Goal: Task Accomplishment & Management: Manage account settings

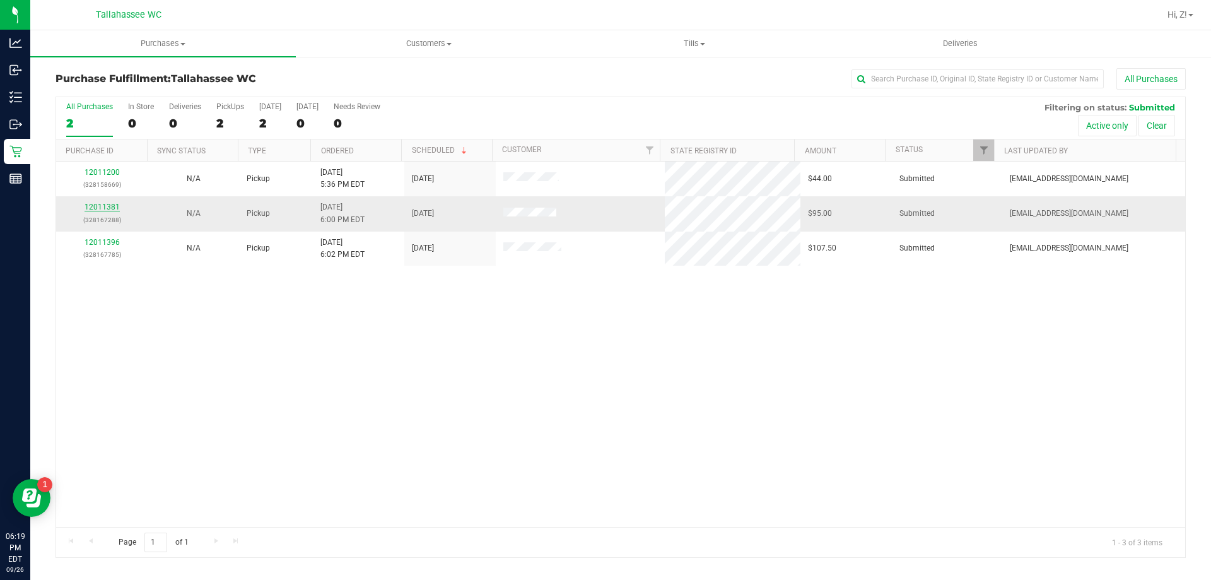
click at [100, 209] on link "12011381" at bounding box center [102, 206] width 35 height 9
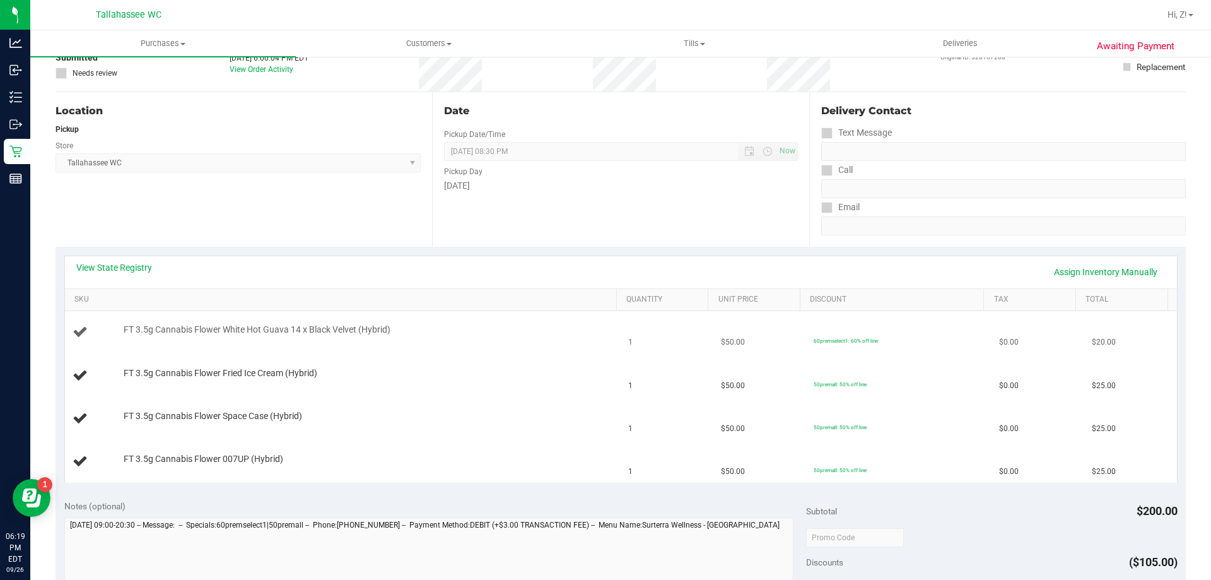
scroll to position [189, 0]
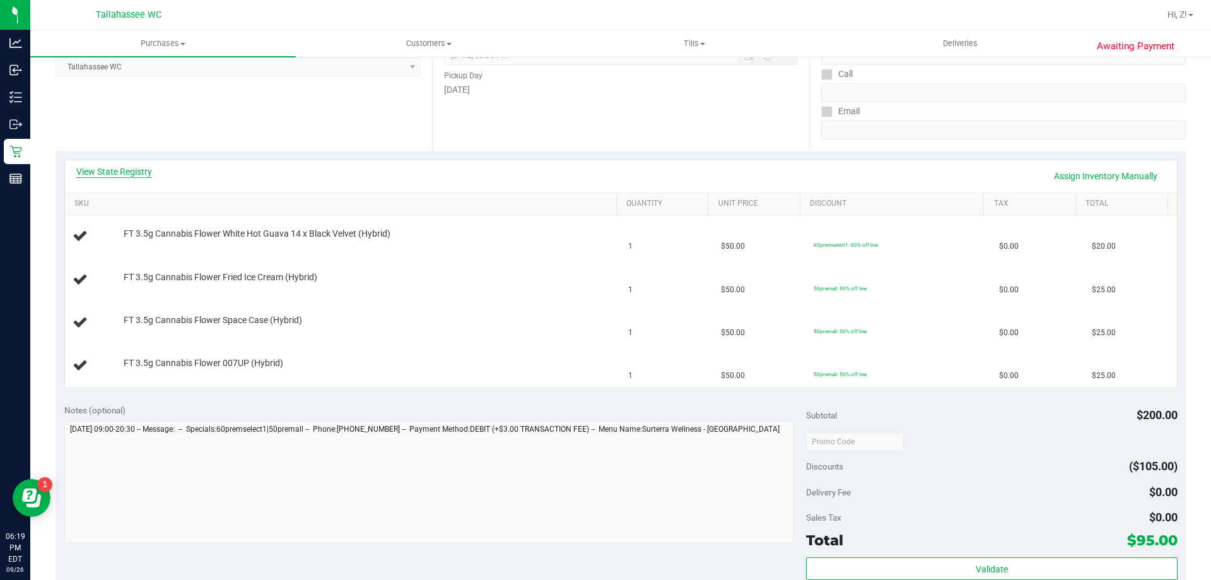
click at [148, 168] on link "View State Registry" at bounding box center [114, 171] width 76 height 13
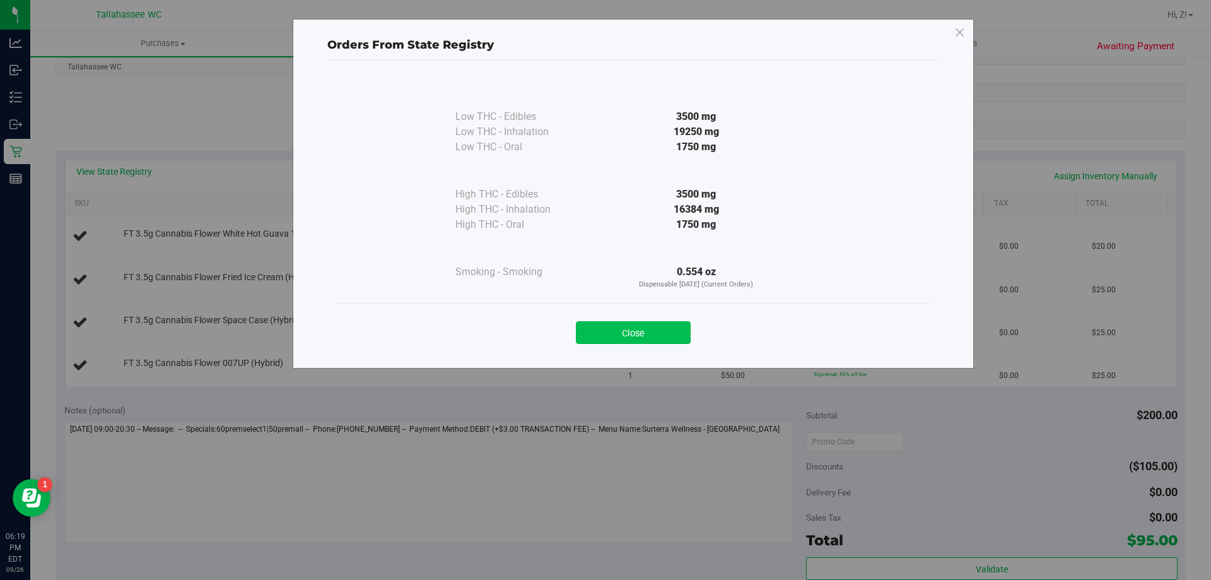
click at [657, 333] on button "Close" at bounding box center [633, 332] width 115 height 23
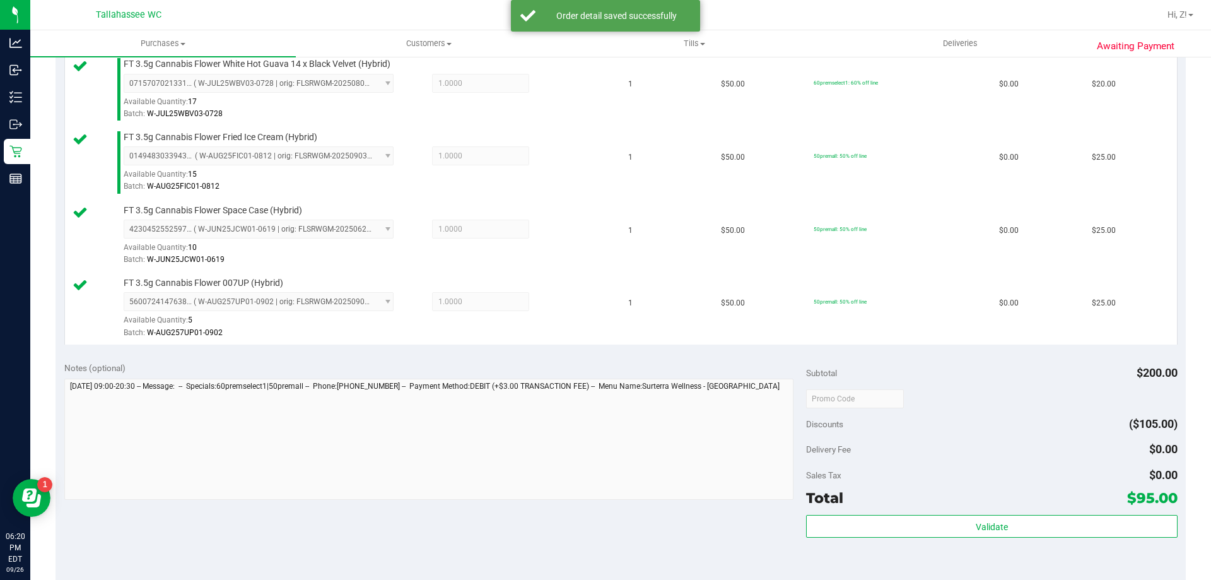
scroll to position [505, 0]
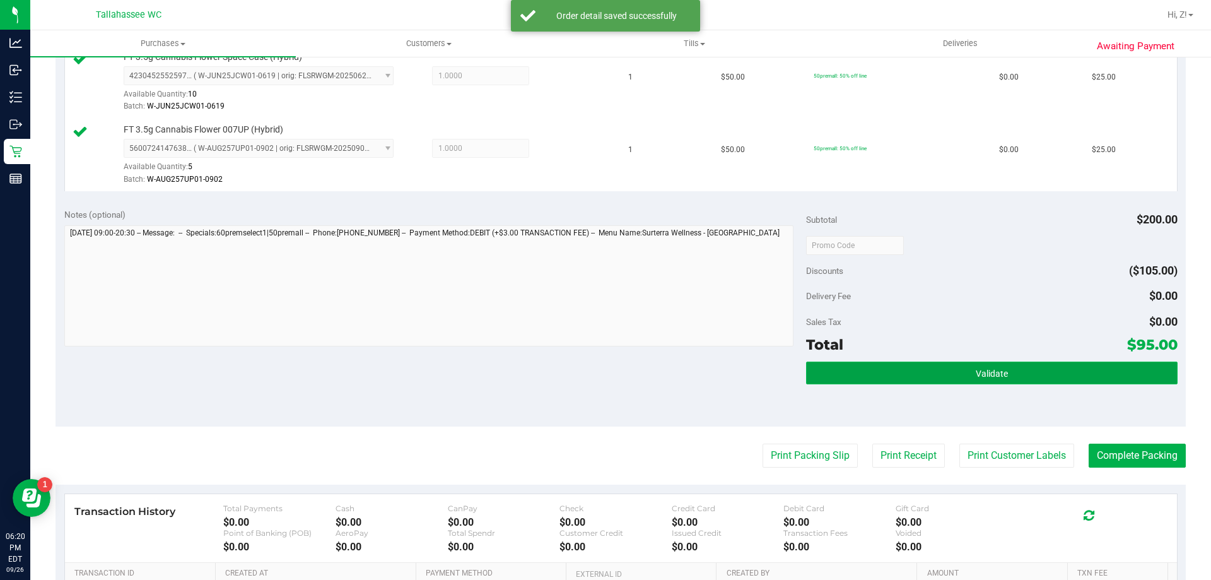
click at [1066, 376] on button "Validate" at bounding box center [991, 372] width 371 height 23
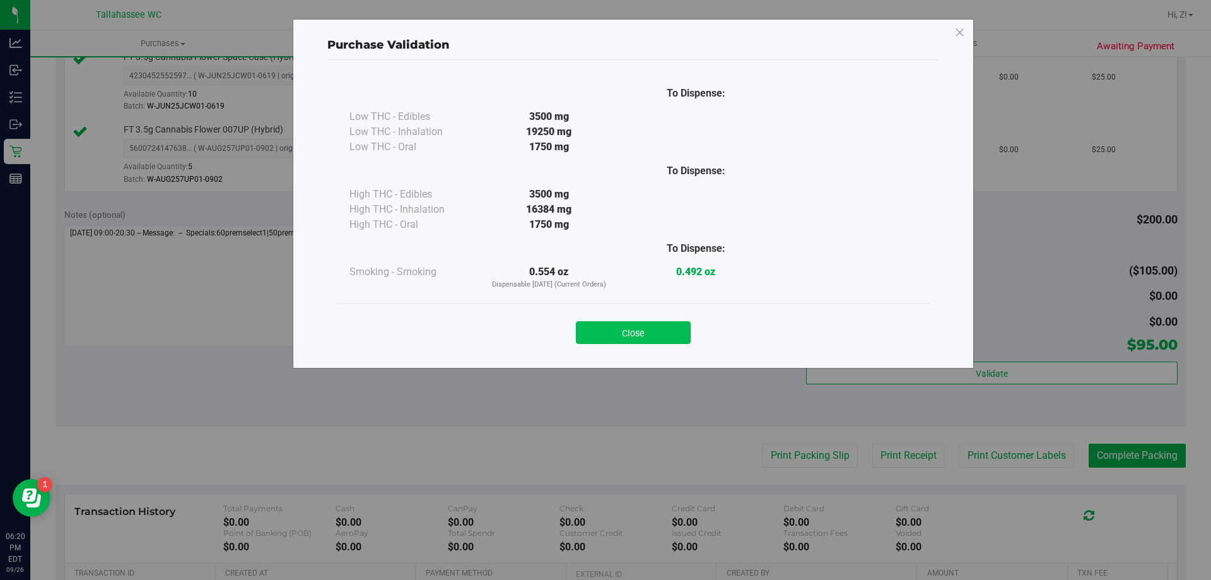
click at [643, 333] on button "Close" at bounding box center [633, 332] width 115 height 23
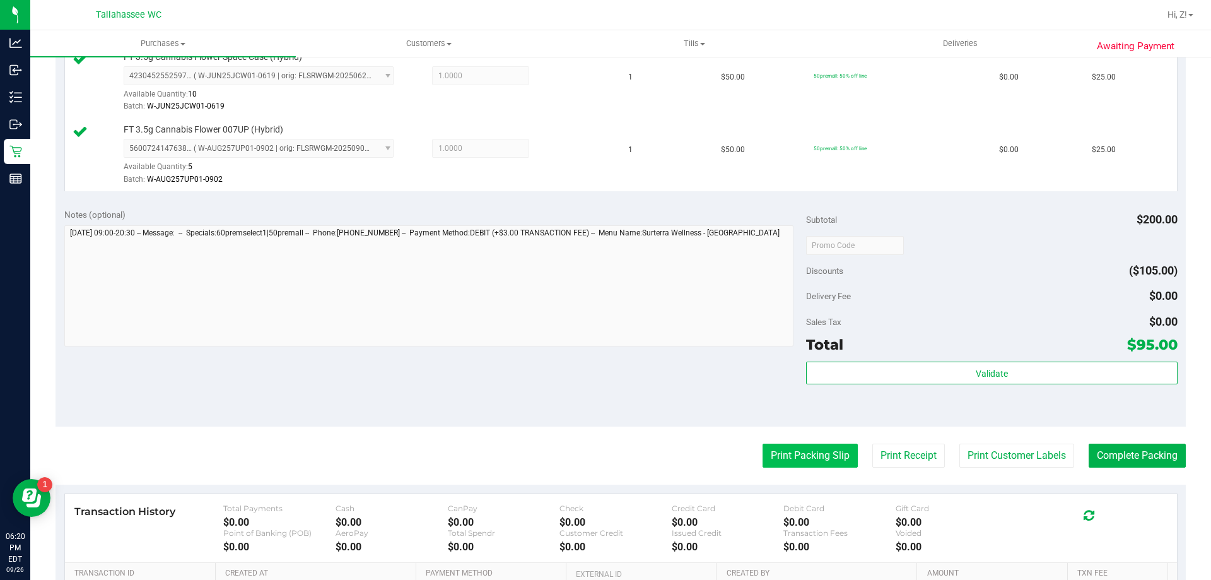
click at [779, 459] on button "Print Packing Slip" at bounding box center [809, 455] width 95 height 24
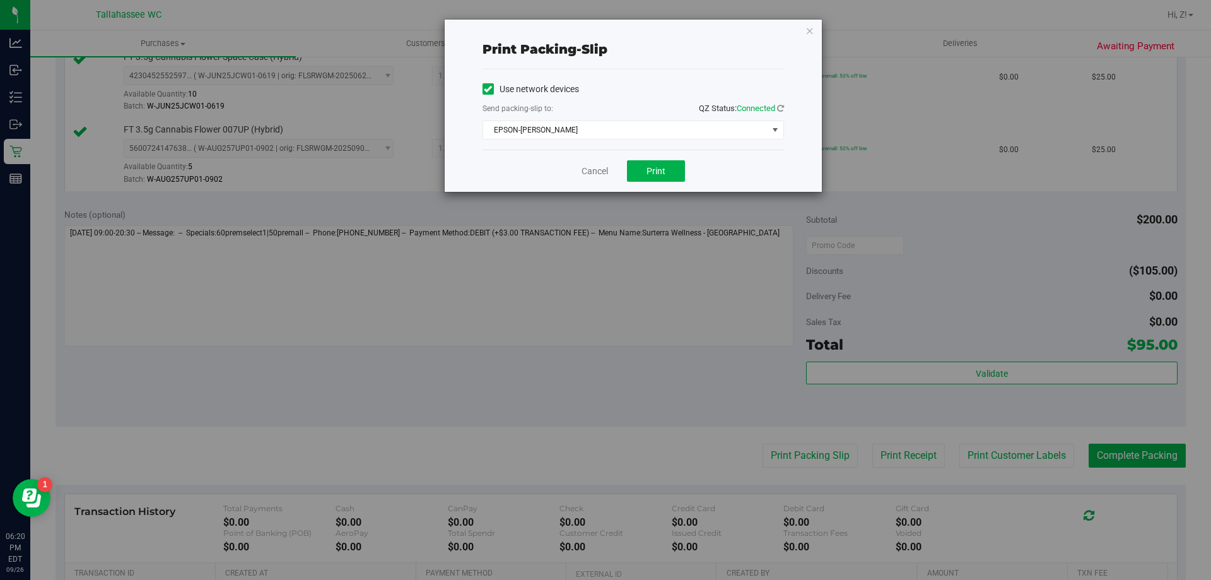
click at [667, 187] on div "Cancel Print" at bounding box center [632, 170] width 301 height 42
click at [660, 177] on button "Print" at bounding box center [656, 170] width 58 height 21
click at [807, 24] on icon "button" at bounding box center [809, 30] width 9 height 15
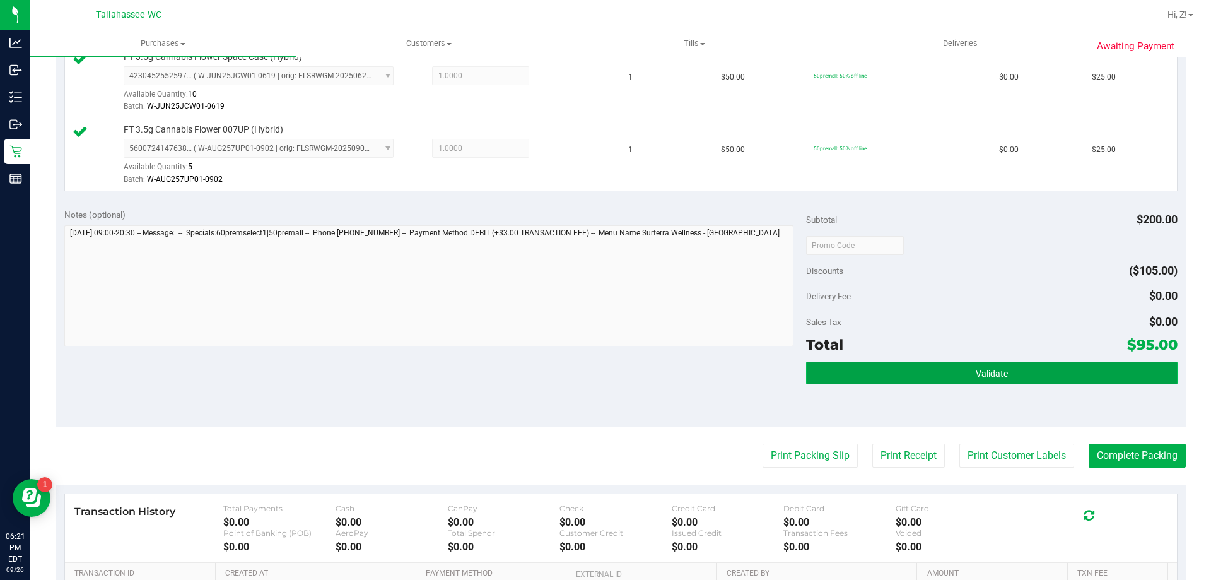
click at [1030, 372] on button "Validate" at bounding box center [991, 372] width 371 height 23
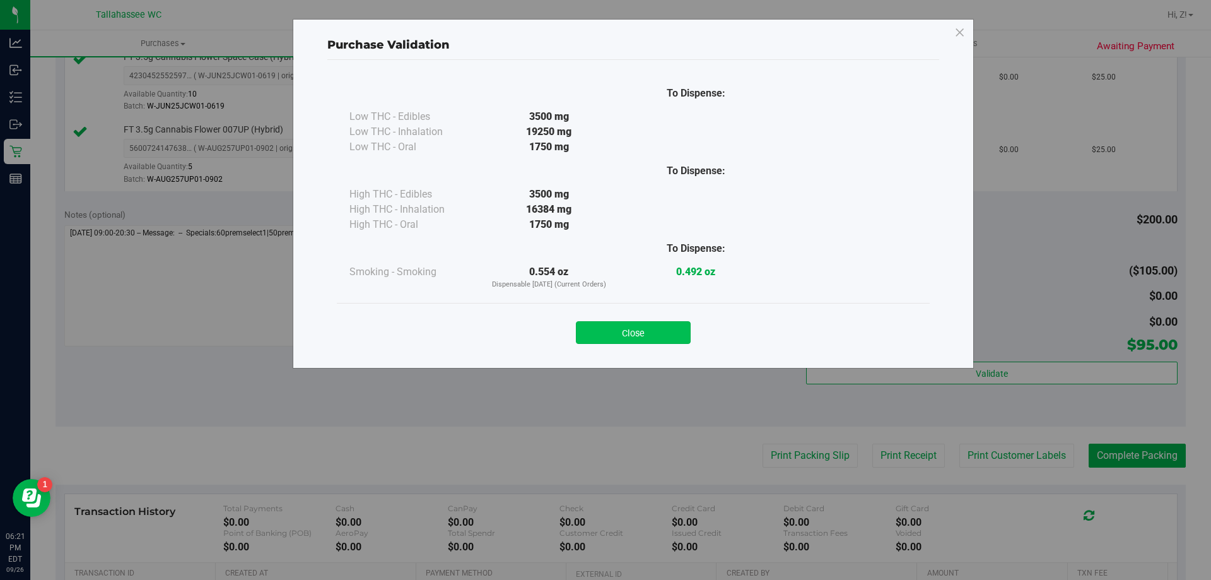
click at [677, 331] on button "Close" at bounding box center [633, 332] width 115 height 23
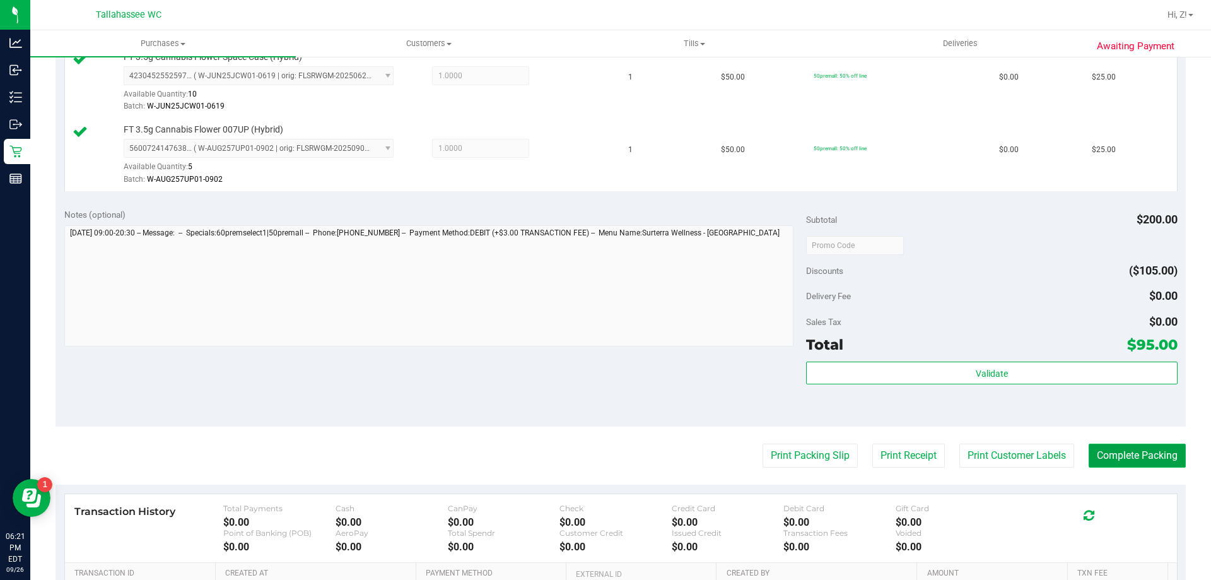
click at [1123, 463] on button "Complete Packing" at bounding box center [1136, 455] width 97 height 24
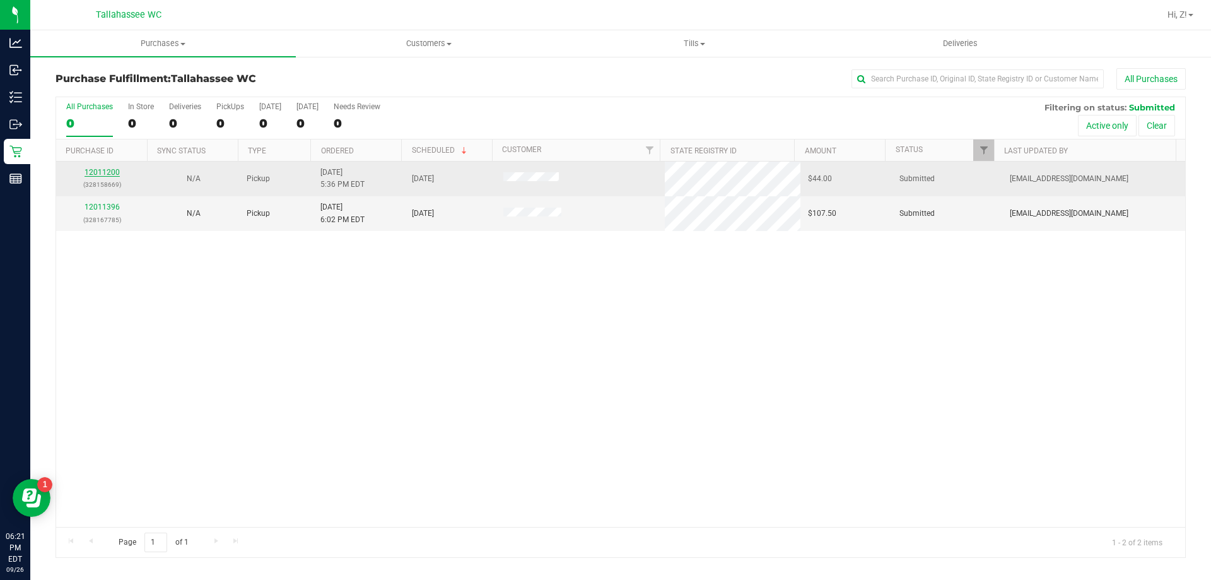
click at [108, 173] on link "12011200" at bounding box center [102, 172] width 35 height 9
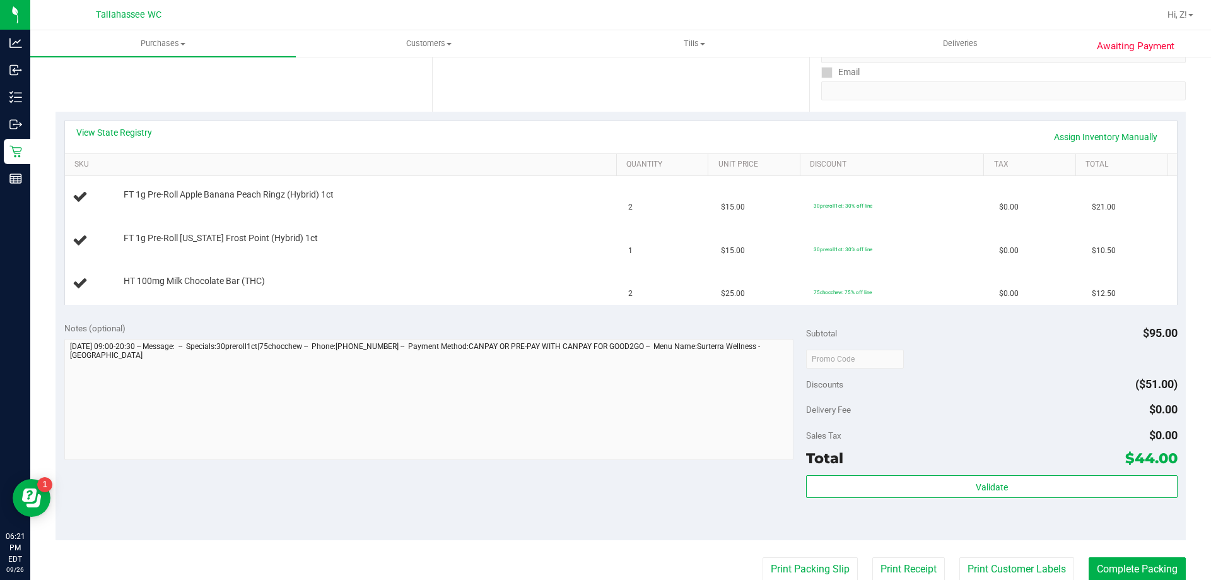
scroll to position [252, 0]
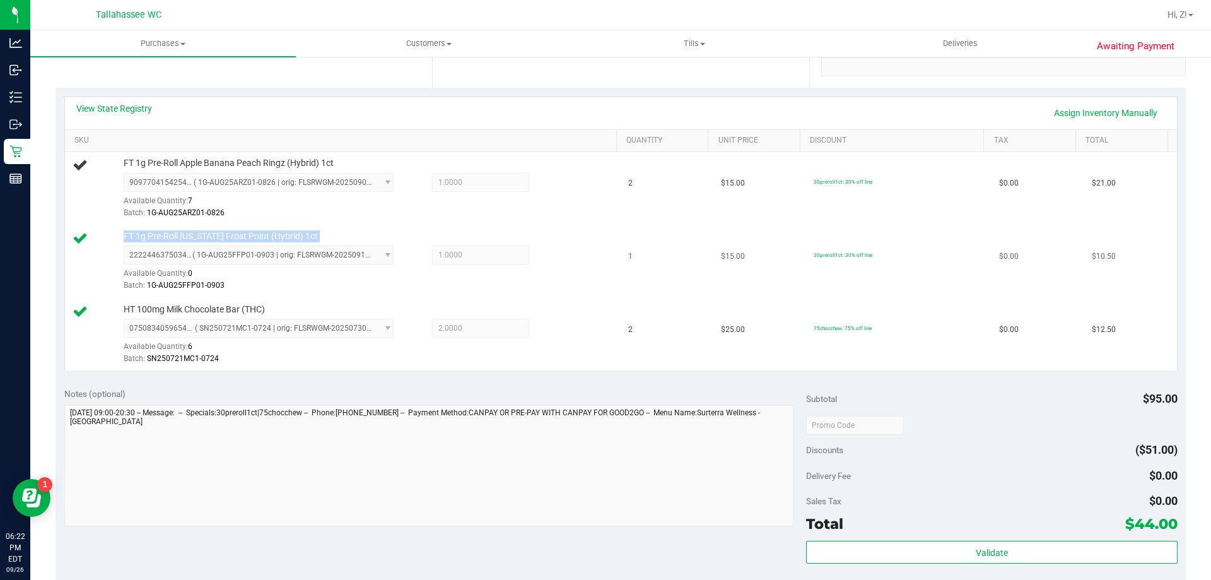
drag, startPoint x: 124, startPoint y: 236, endPoint x: 311, endPoint y: 243, distance: 187.4
click at [311, 243] on div "FT 1g Pre-Roll Florida Frost Point (Hybrid) 1ct 2222446375034840 ( 1G-AUG25FFP0…" at bounding box center [363, 261] width 493 height 62
copy div "FT 1g Pre-Roll [US_STATE] Frost Point (Hybrid) 1ct"
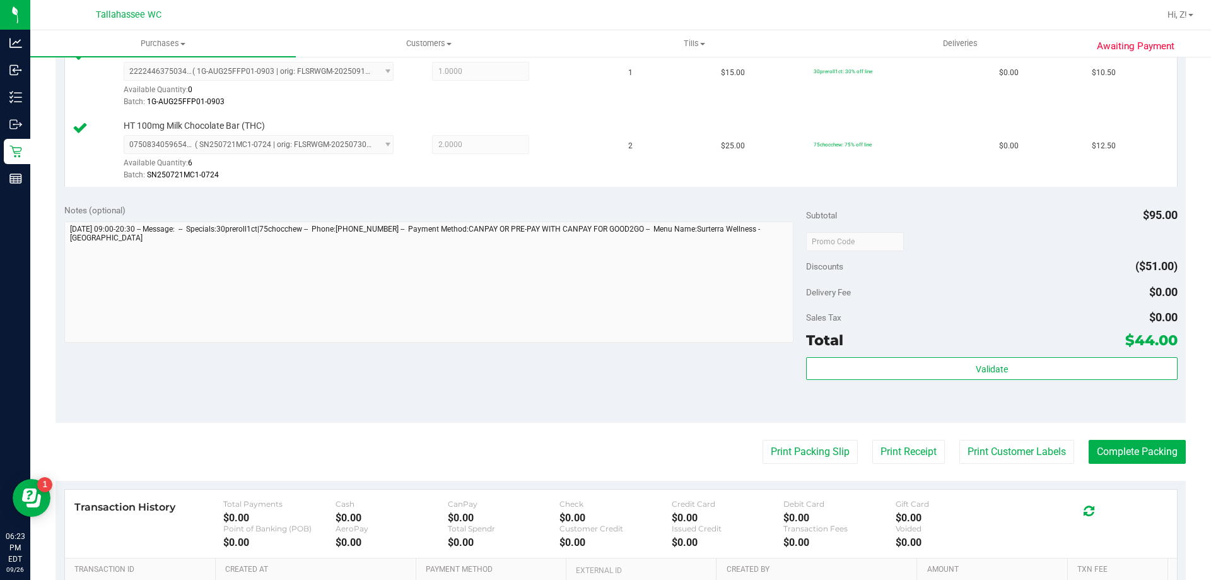
scroll to position [441, 0]
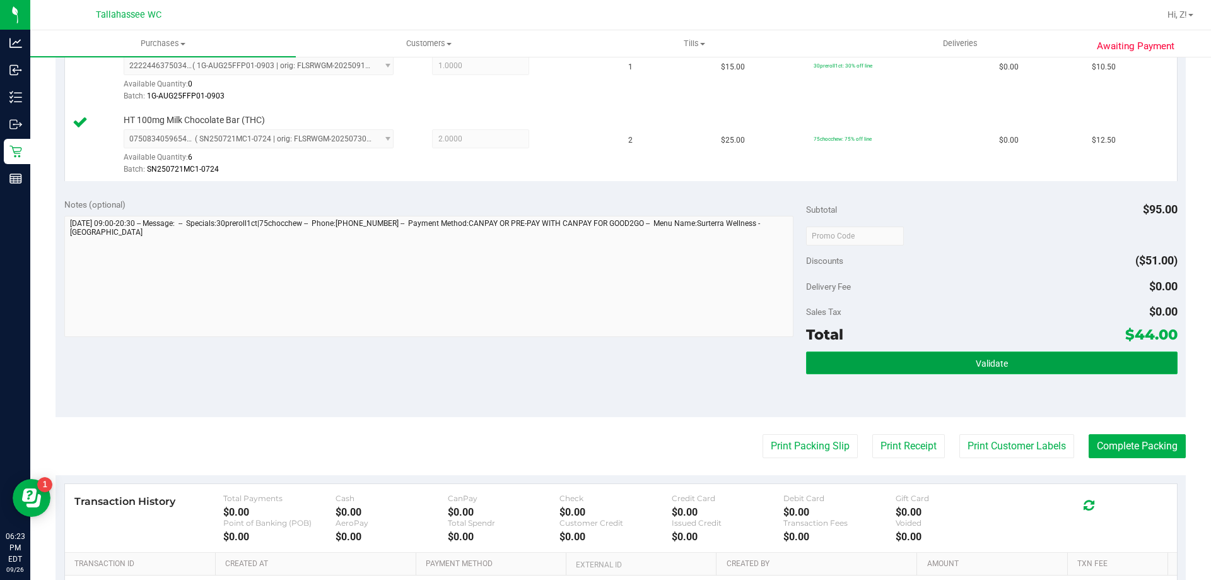
click at [984, 358] on span "Validate" at bounding box center [992, 363] width 32 height 10
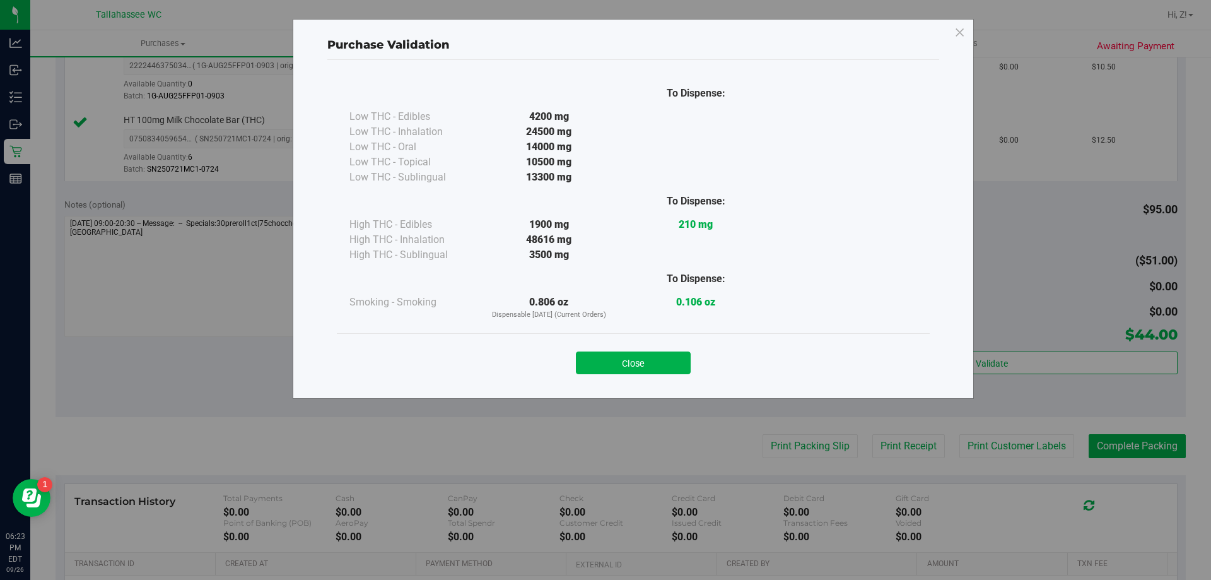
drag, startPoint x: 676, startPoint y: 353, endPoint x: 700, endPoint y: 376, distance: 33.4
click at [675, 353] on button "Close" at bounding box center [633, 362] width 115 height 23
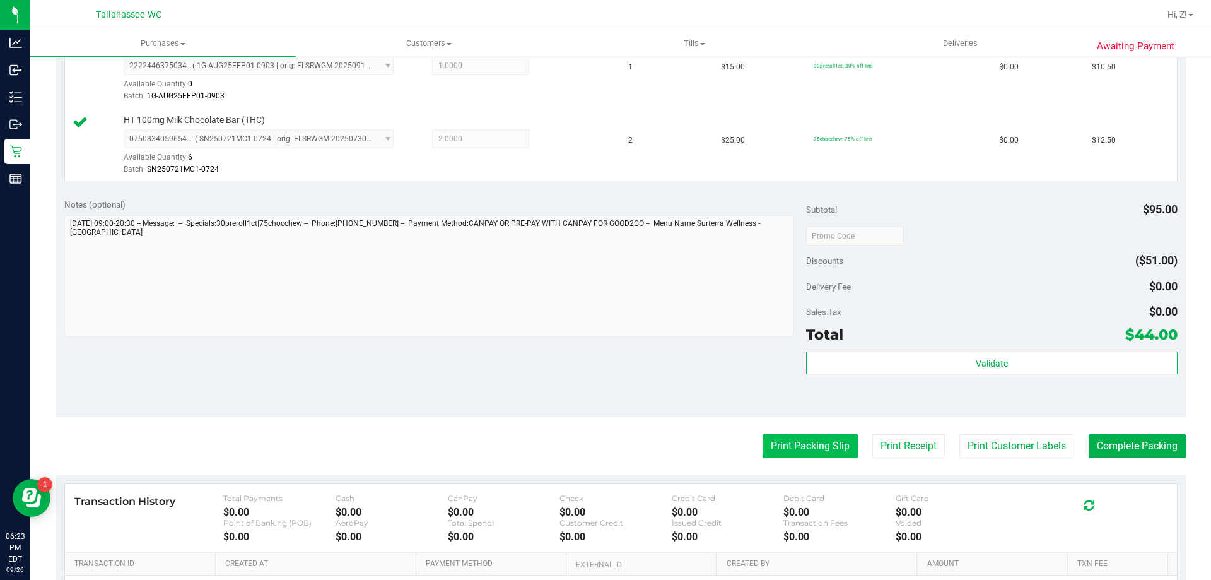
click at [769, 452] on button "Print Packing Slip" at bounding box center [809, 446] width 95 height 24
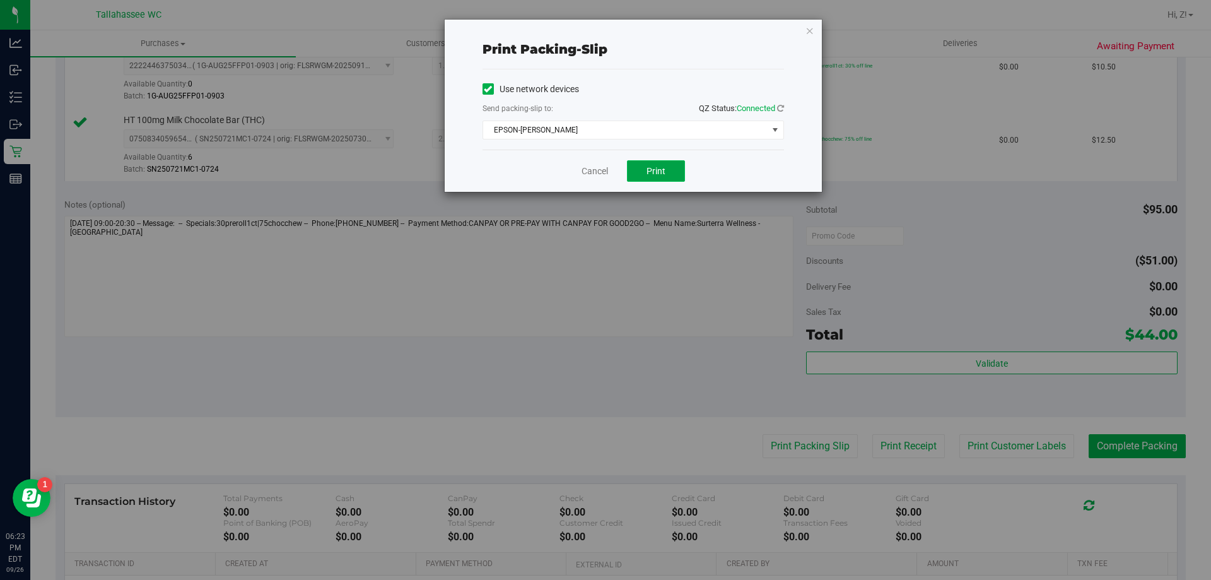
click at [658, 178] on button "Print" at bounding box center [656, 170] width 58 height 21
click at [808, 32] on icon "button" at bounding box center [809, 30] width 9 height 15
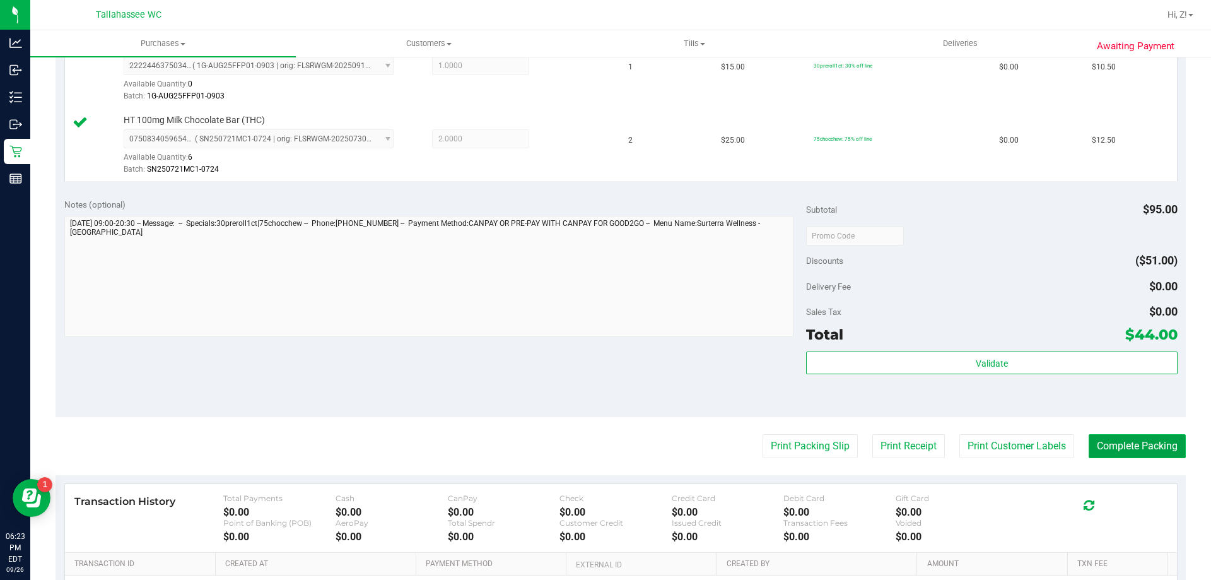
click at [1140, 437] on button "Complete Packing" at bounding box center [1136, 446] width 97 height 24
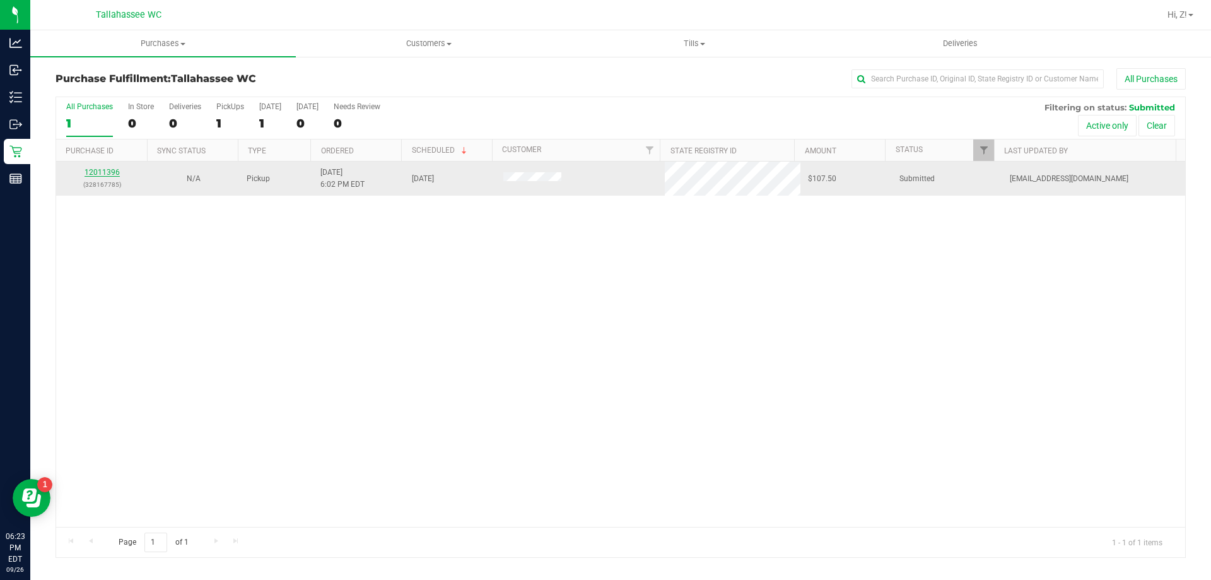
click at [107, 169] on link "12011396" at bounding box center [102, 172] width 35 height 9
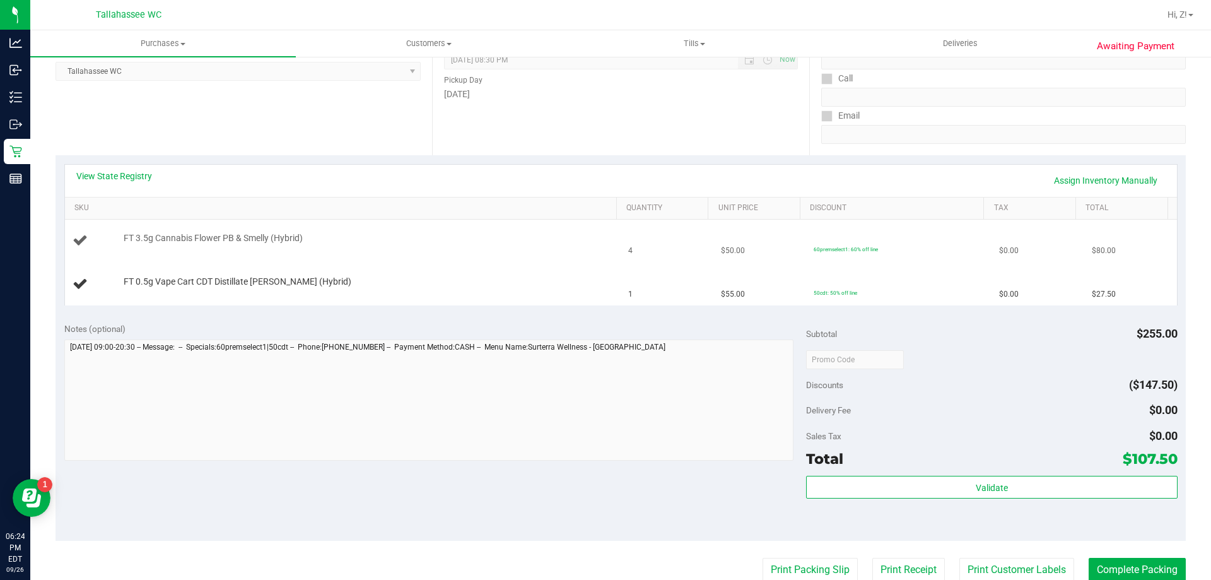
scroll to position [189, 0]
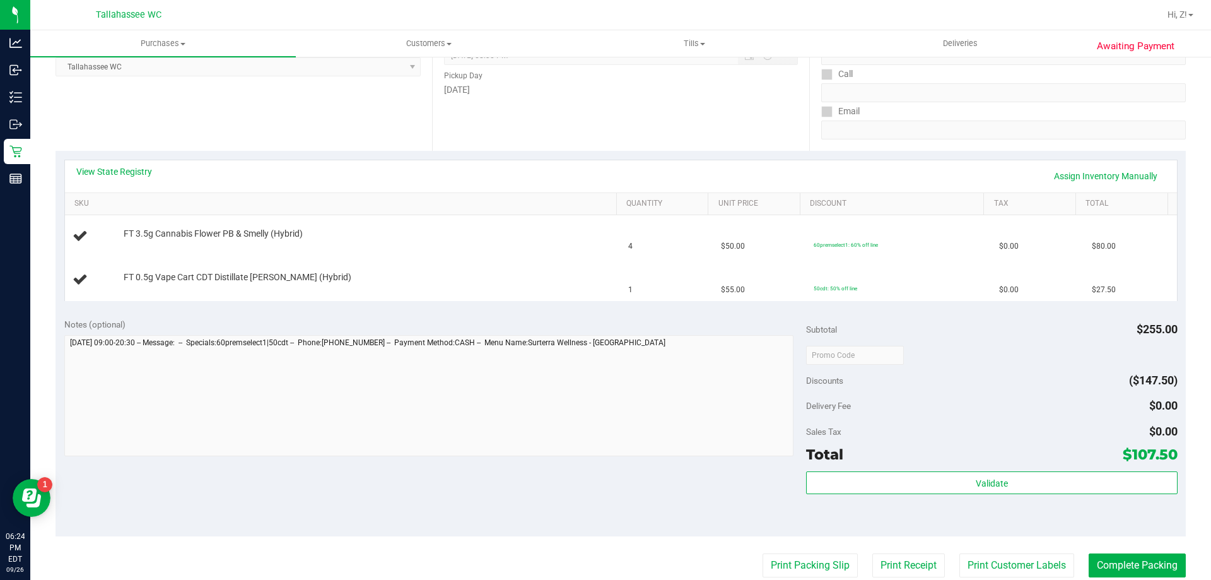
click at [132, 165] on div "View State Registry Assign Inventory Manually" at bounding box center [621, 176] width 1112 height 32
click at [134, 168] on link "View State Registry" at bounding box center [114, 171] width 76 height 13
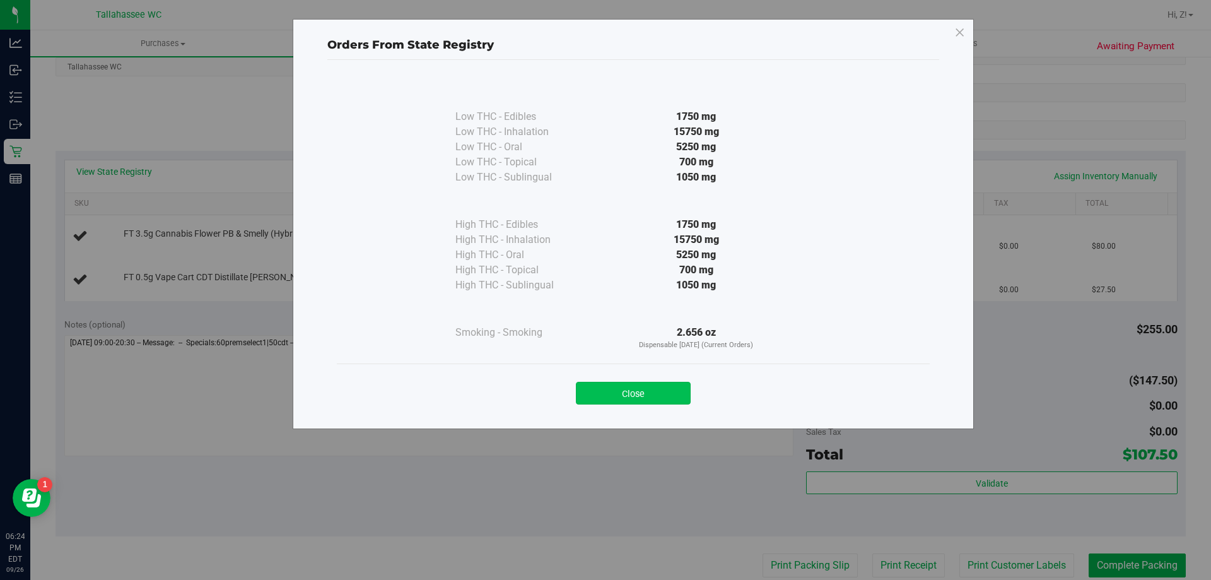
click at [672, 397] on button "Close" at bounding box center [633, 393] width 115 height 23
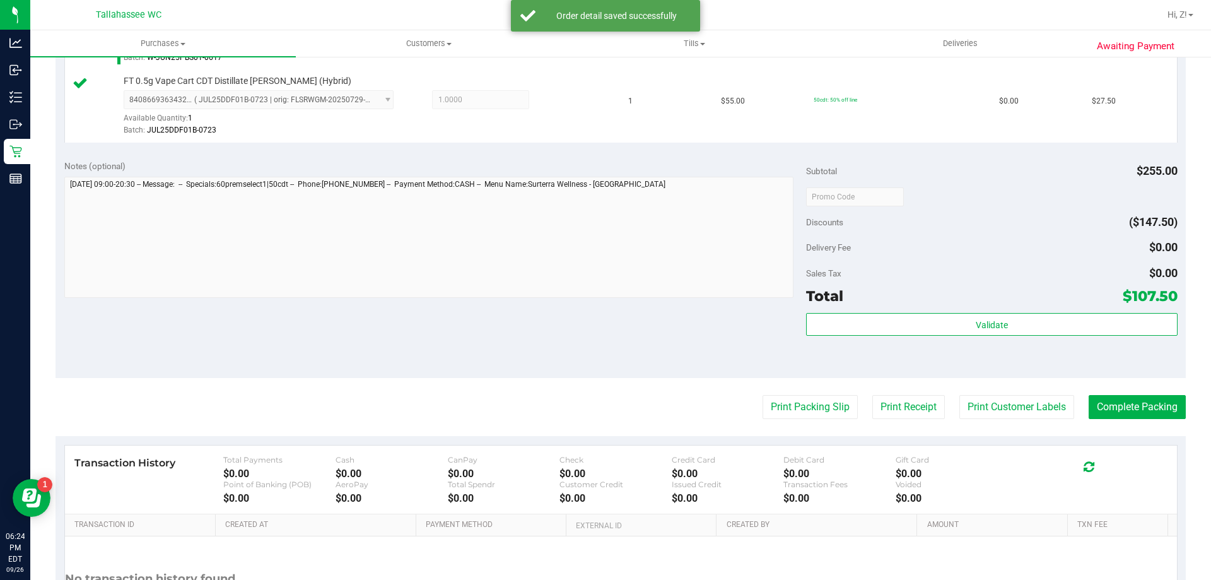
scroll to position [505, 0]
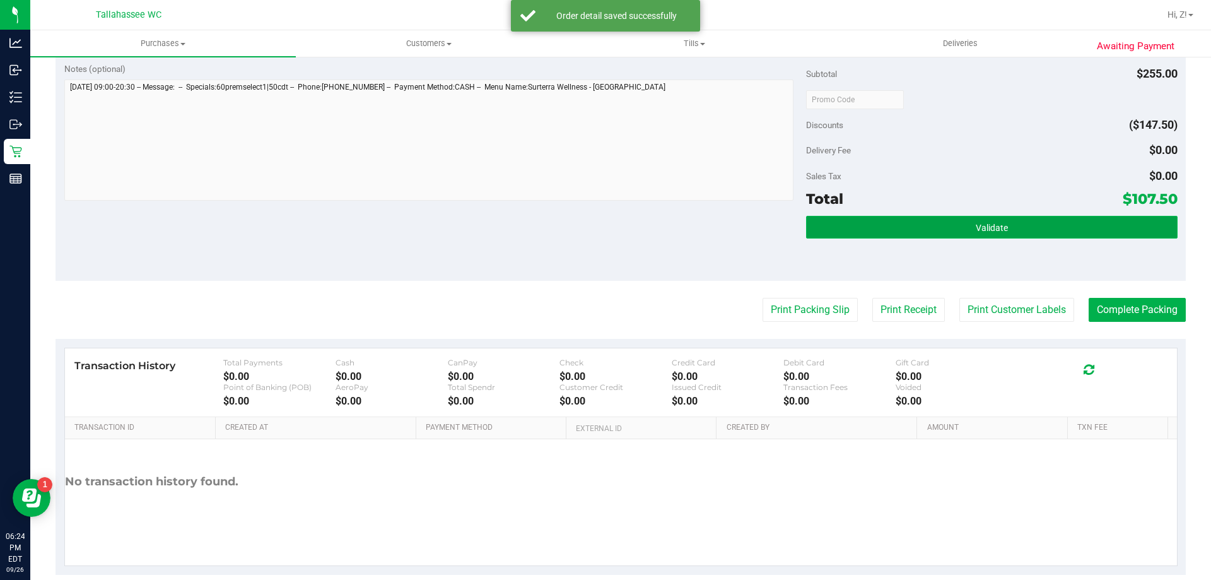
click at [999, 220] on button "Validate" at bounding box center [991, 227] width 371 height 23
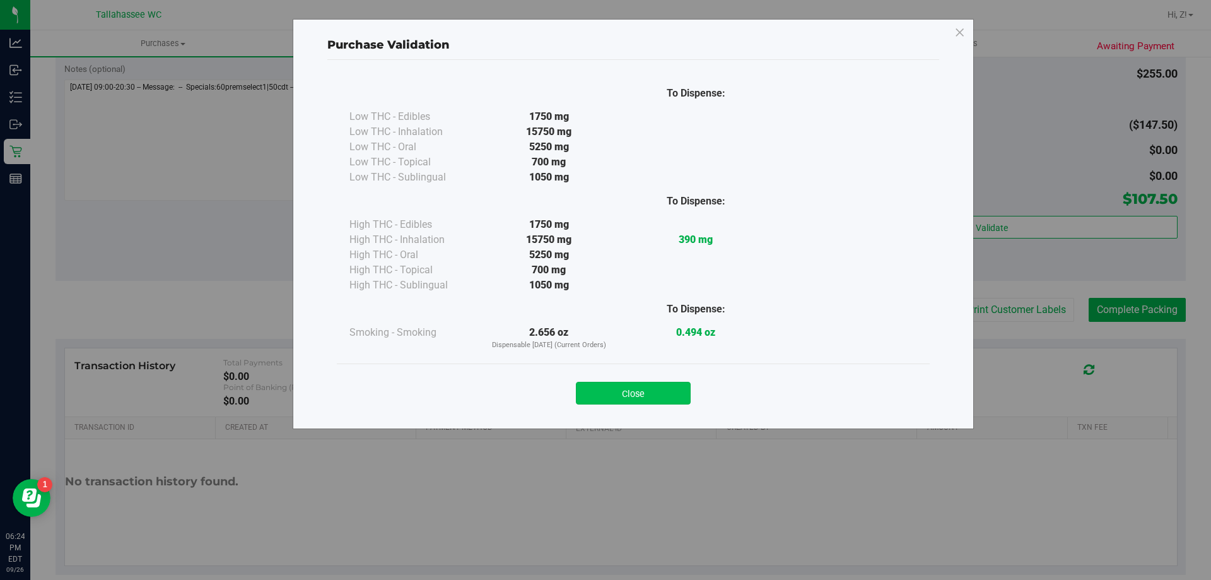
drag, startPoint x: 667, startPoint y: 399, endPoint x: 757, endPoint y: 351, distance: 102.1
click at [668, 399] on button "Close" at bounding box center [633, 393] width 115 height 23
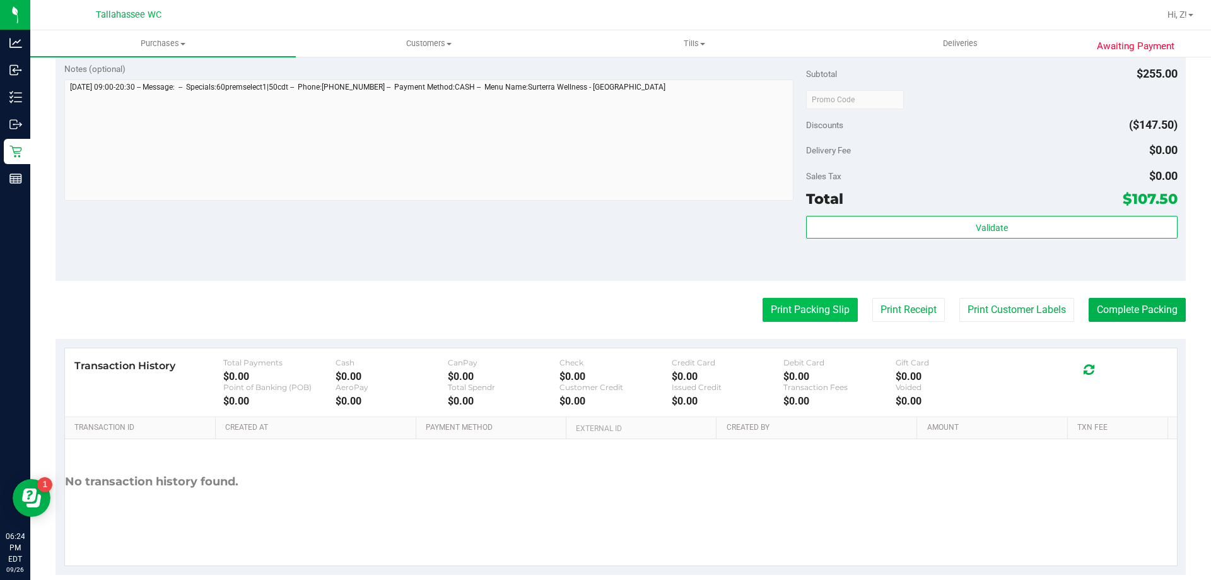
click at [796, 308] on button "Print Packing Slip" at bounding box center [809, 310] width 95 height 24
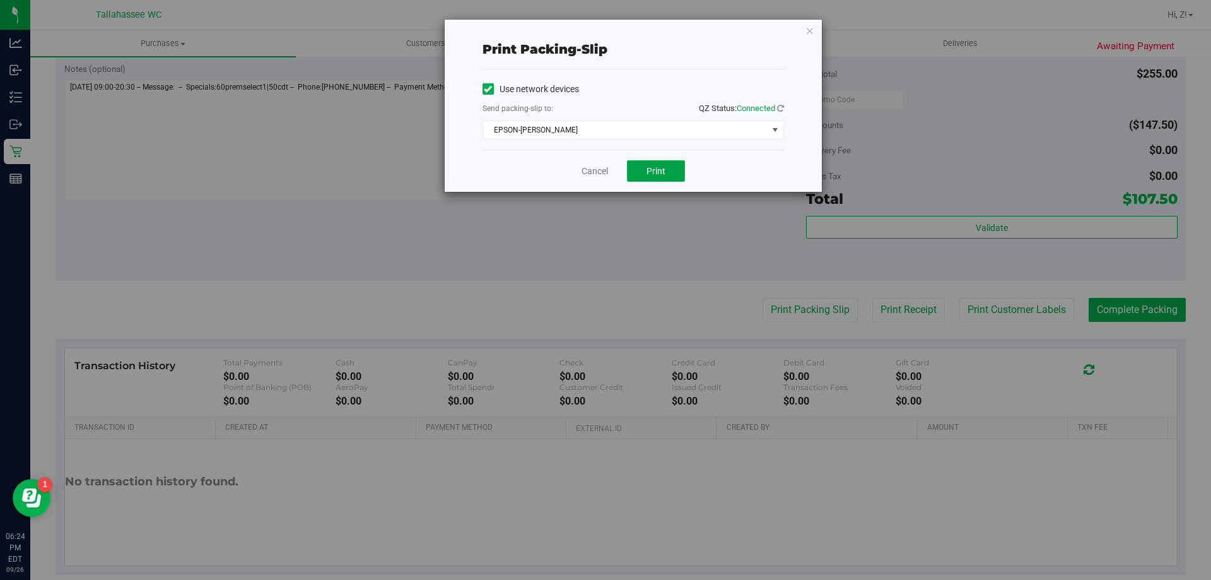
click at [659, 169] on span "Print" at bounding box center [655, 171] width 19 height 10
click at [810, 30] on icon "button" at bounding box center [809, 30] width 9 height 15
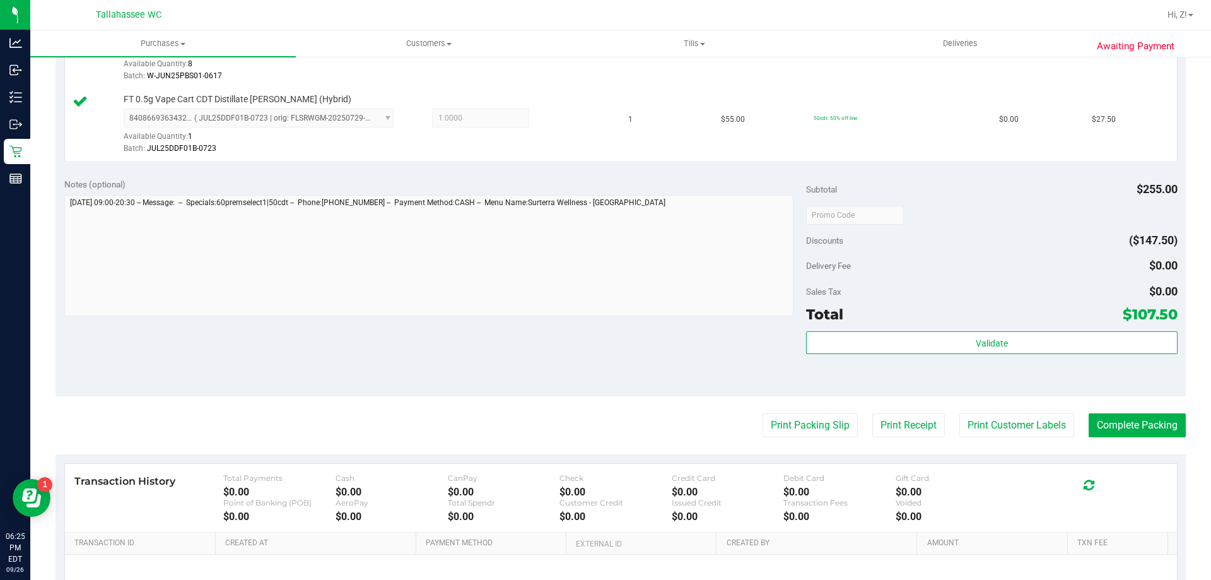
scroll to position [441, 0]
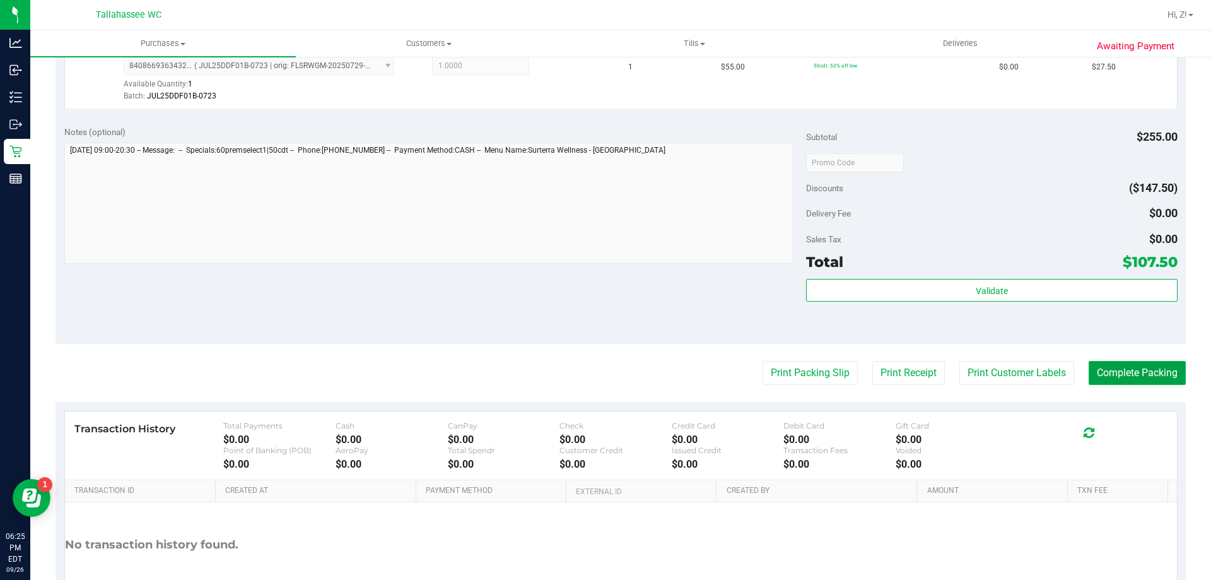
click at [1153, 384] on button "Complete Packing" at bounding box center [1136, 373] width 97 height 24
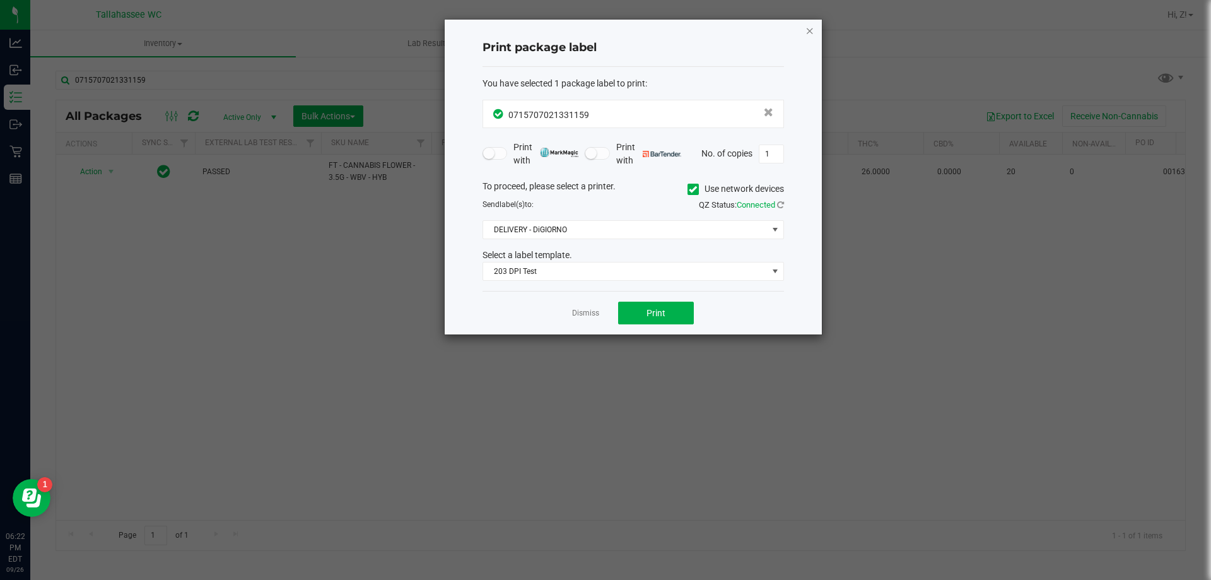
click at [809, 28] on icon "button" at bounding box center [809, 30] width 9 height 15
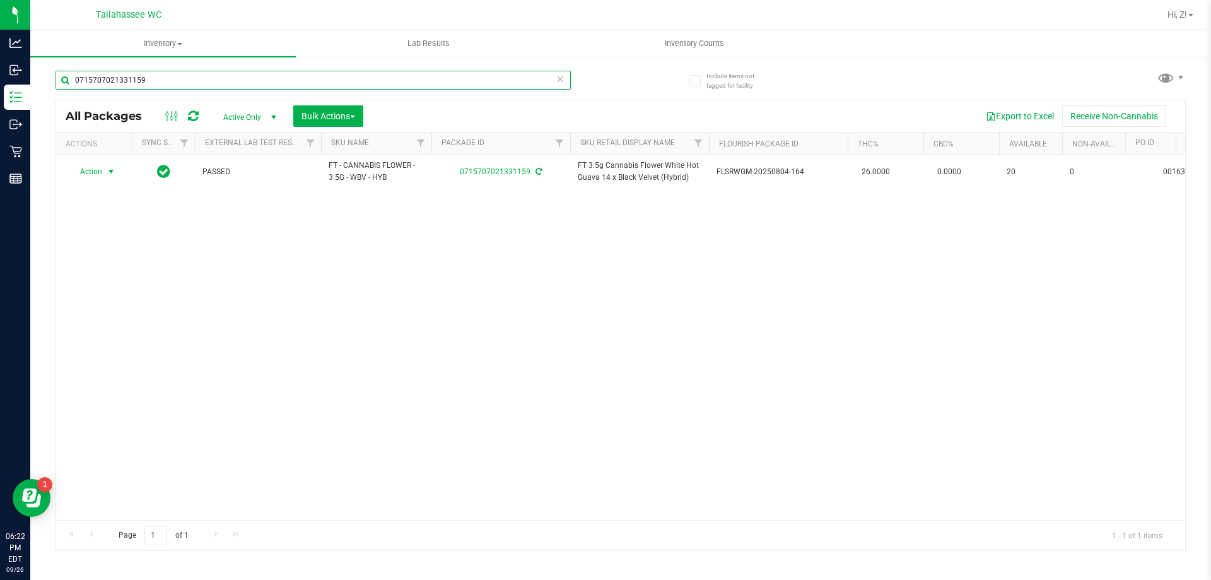
click at [345, 78] on input "0715707021331159" at bounding box center [312, 80] width 515 height 19
click at [346, 78] on input "0715707021331159" at bounding box center [312, 80] width 515 height 19
paste input "FT 1g Pre-Roll [US_STATE] Frost Point (Hybrid) 1ct"
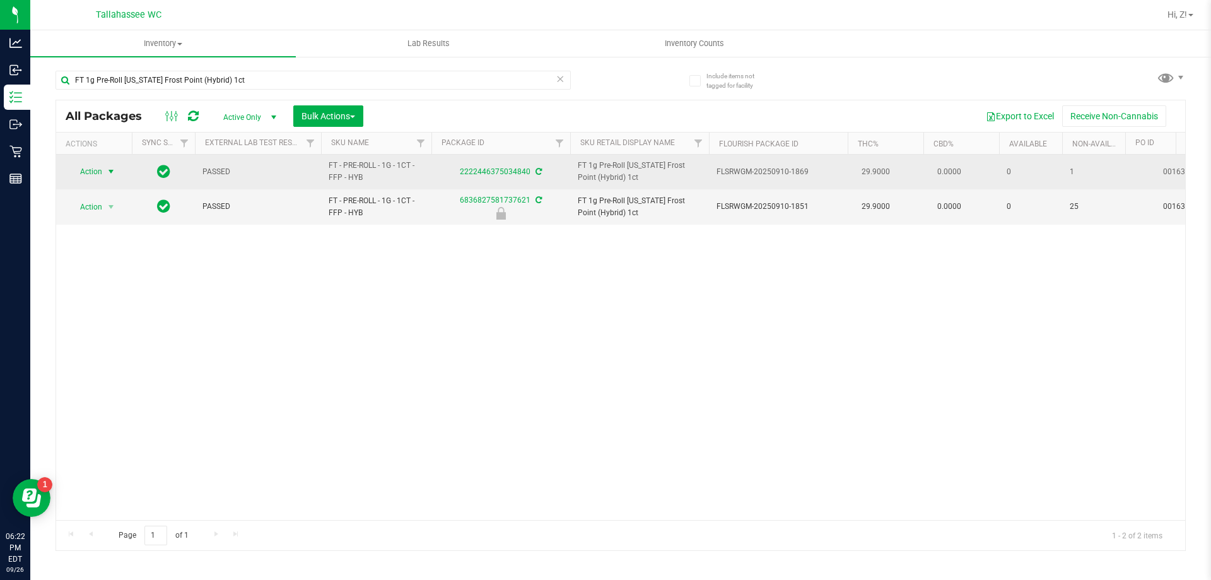
click at [99, 175] on span "Action" at bounding box center [86, 172] width 34 height 18
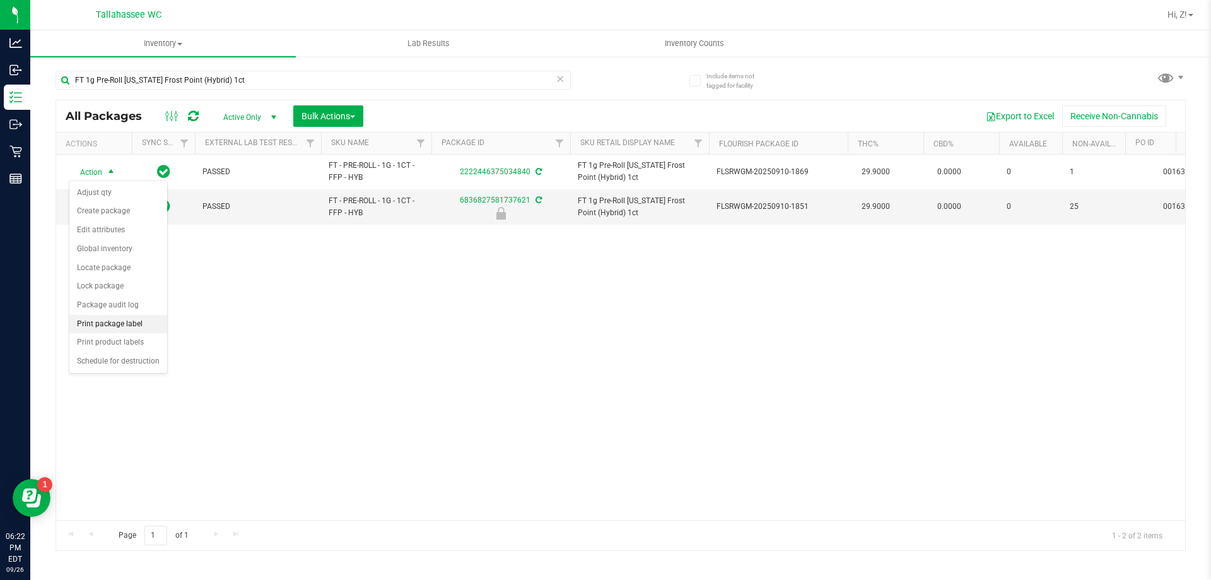
click at [106, 323] on li "Print package label" at bounding box center [118, 324] width 98 height 19
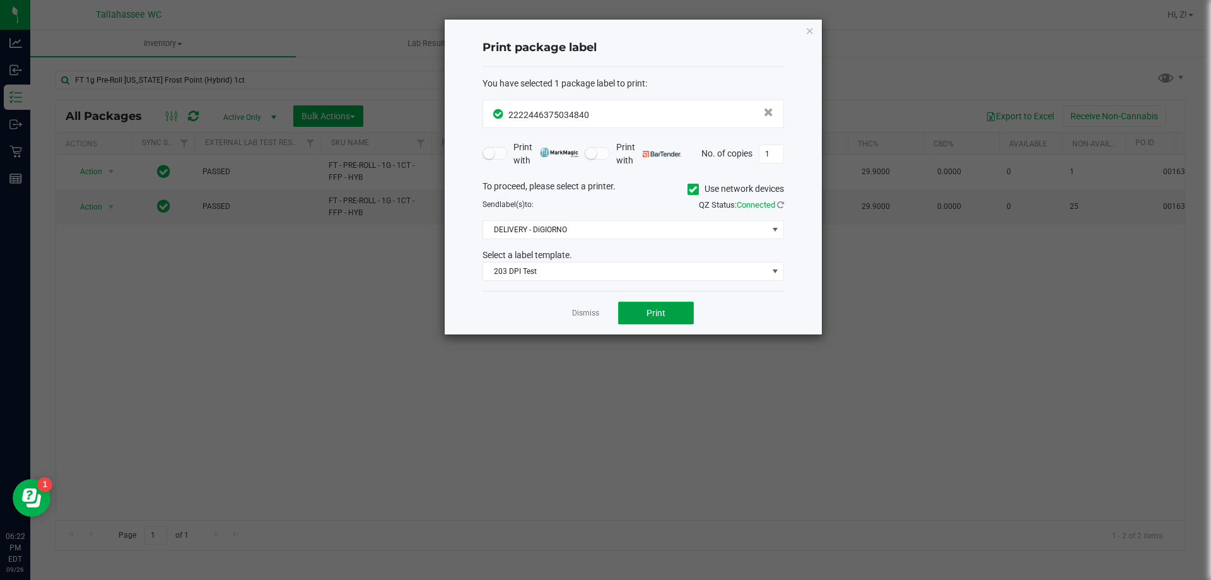
click at [648, 308] on span "Print" at bounding box center [655, 313] width 19 height 10
click at [808, 27] on icon "button" at bounding box center [809, 30] width 9 height 15
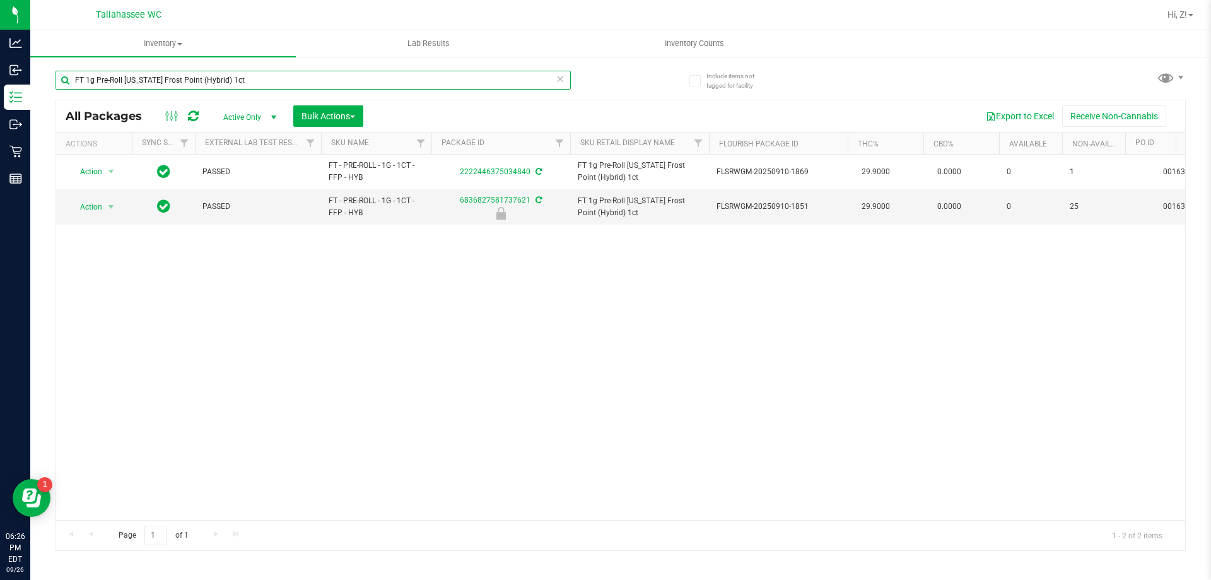
drag, startPoint x: 243, startPoint y: 71, endPoint x: 249, endPoint y: 78, distance: 9.5
click at [249, 78] on input "FT 1g Pre-Roll [US_STATE] Frost Point (Hybrid) 1ct" at bounding box center [312, 80] width 515 height 19
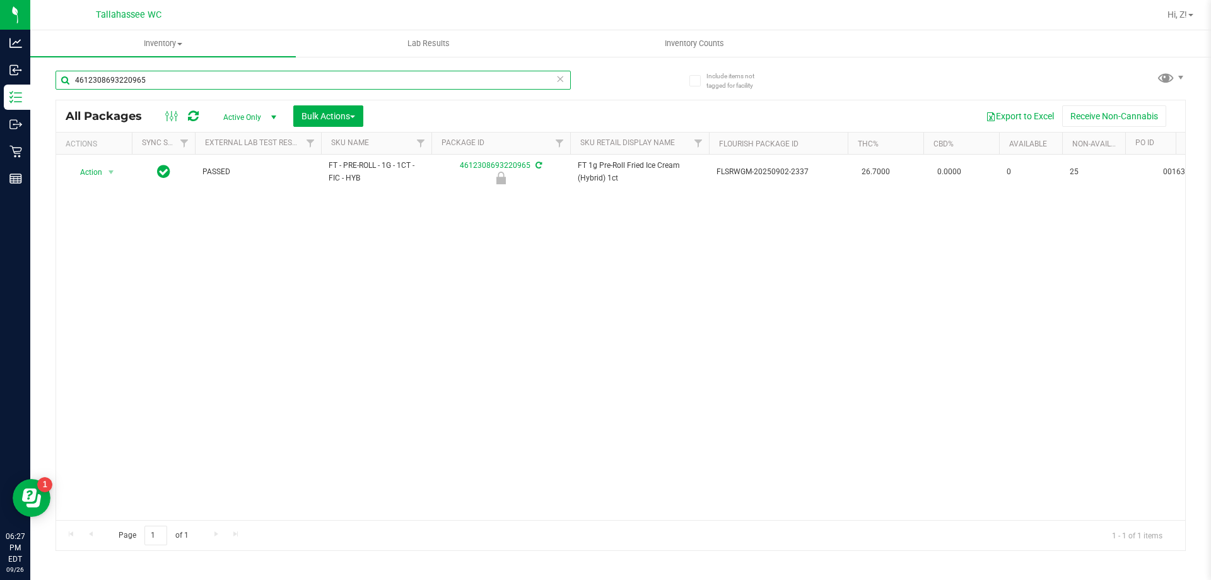
click at [175, 84] on input "4612308693220965" at bounding box center [312, 80] width 515 height 19
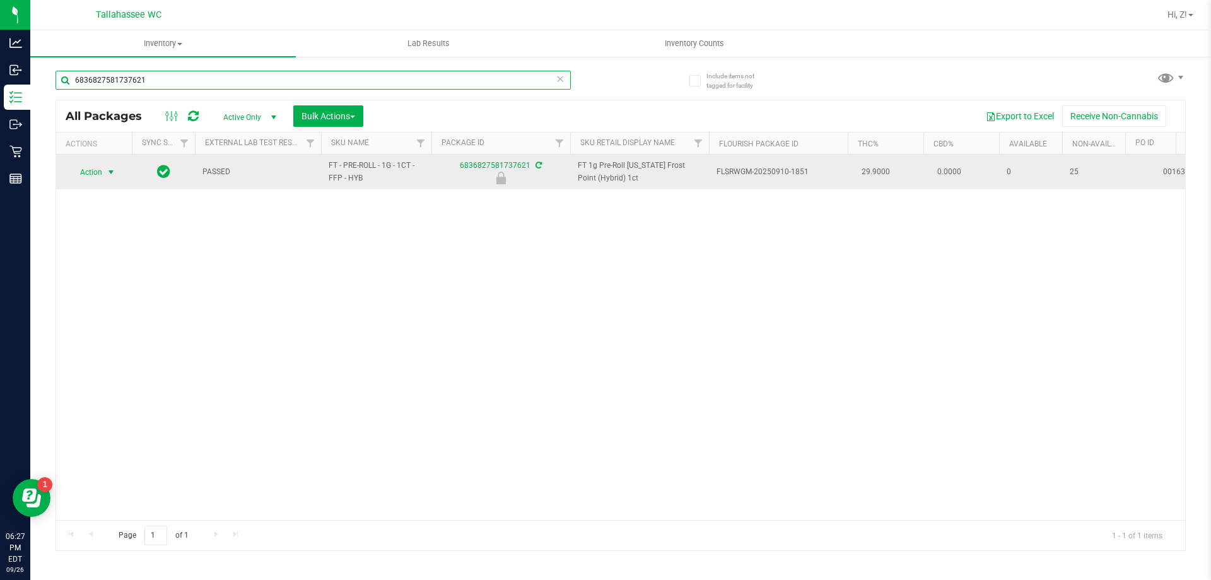
type input "6836827581737621"
click at [97, 168] on span "Action" at bounding box center [86, 172] width 34 height 18
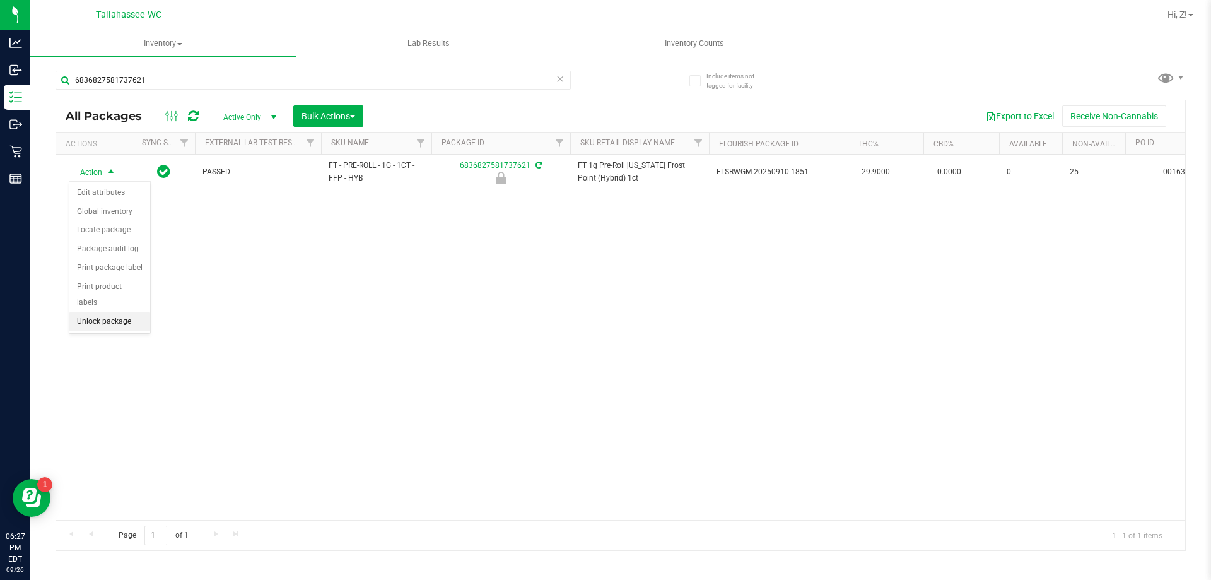
click at [103, 312] on li "Unlock package" at bounding box center [109, 321] width 81 height 19
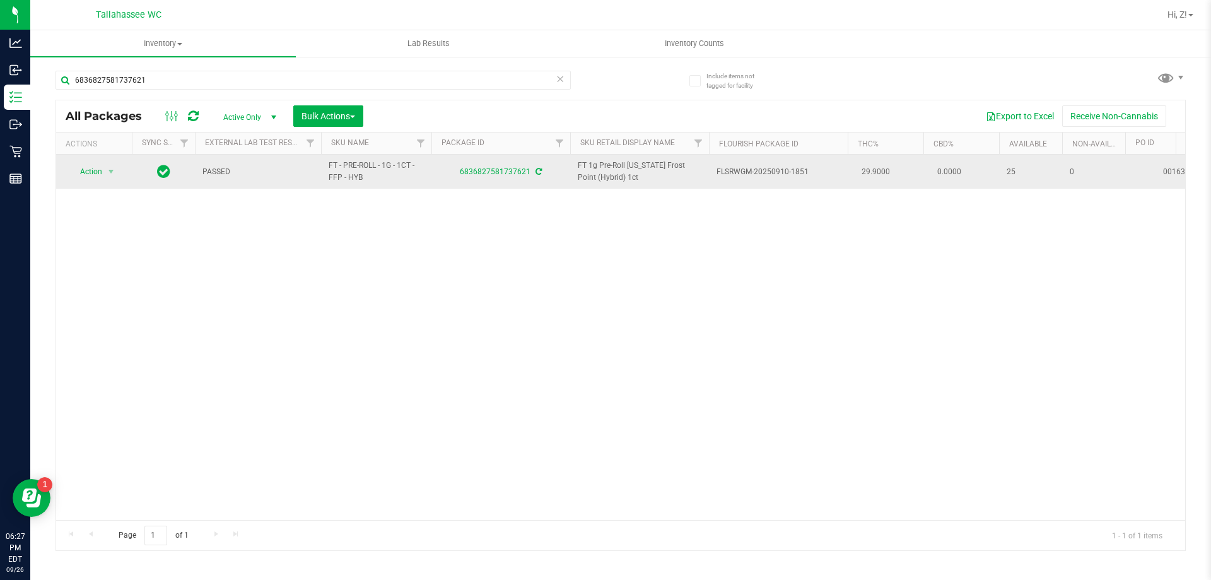
click at [98, 160] on td "Action Action Adjust qty Create package Edit attributes Global inventory Locate…" at bounding box center [94, 172] width 76 height 34
click at [100, 167] on span "Action" at bounding box center [86, 172] width 34 height 18
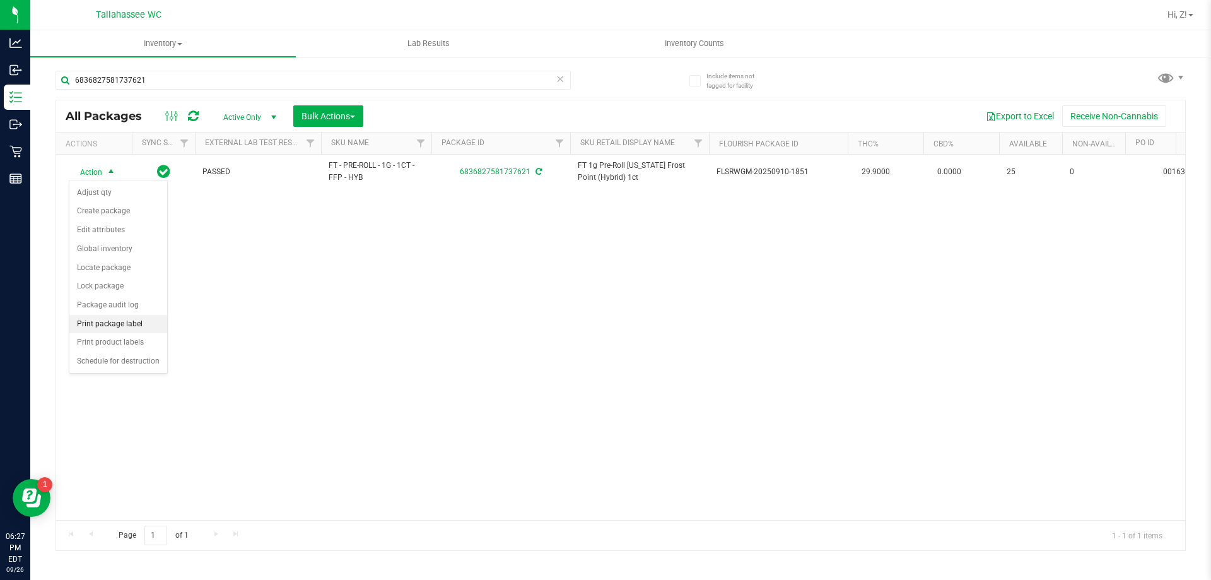
click at [122, 322] on li "Print package label" at bounding box center [118, 324] width 98 height 19
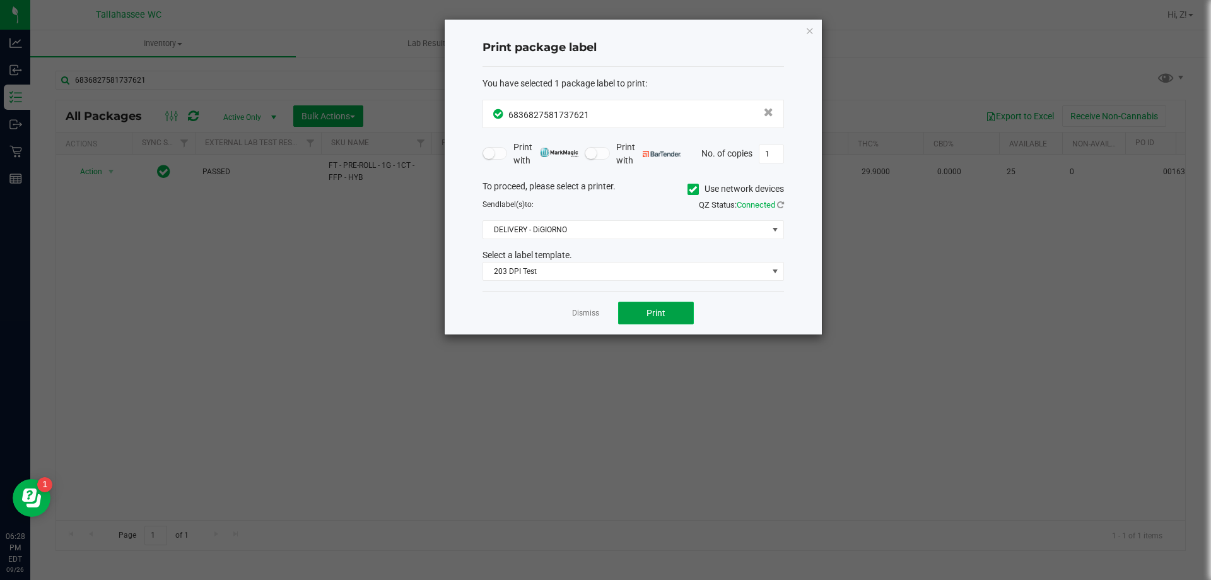
click at [656, 310] on span "Print" at bounding box center [655, 313] width 19 height 10
click at [800, 28] on div "Print package label You have selected 1 package label to print : 68368275817376…" at bounding box center [633, 177] width 377 height 315
click at [804, 28] on div "Print package label You have selected 1 package label to print : 68368275817376…" at bounding box center [633, 177] width 377 height 315
click at [807, 28] on icon "button" at bounding box center [809, 30] width 9 height 15
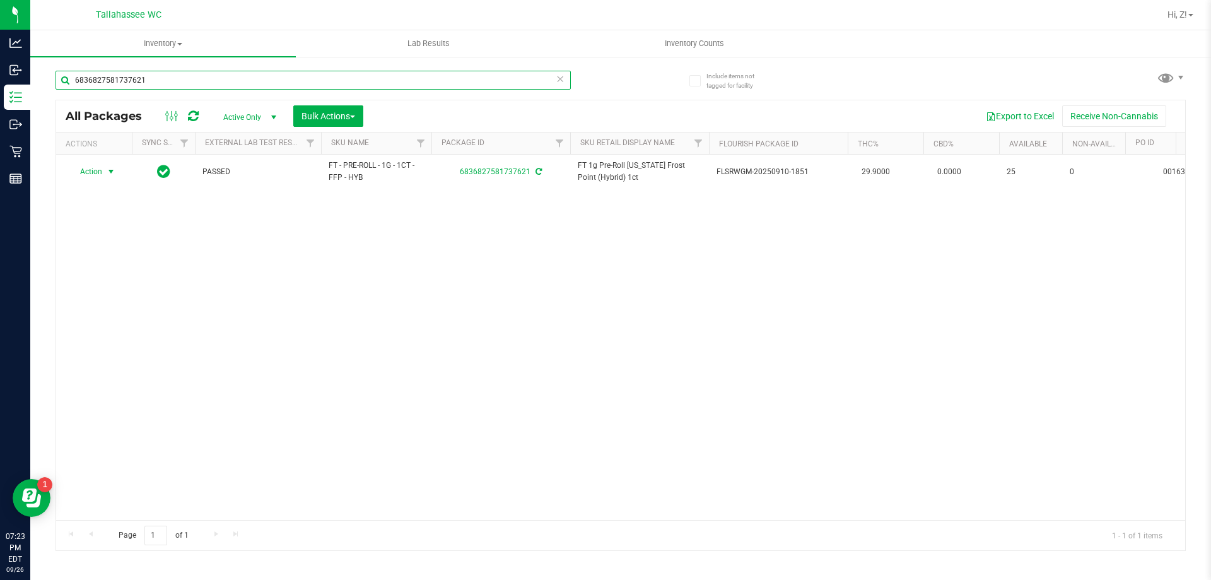
click at [318, 83] on input "6836827581737621" at bounding box center [312, 80] width 515 height 19
type input "5560438210288470"
click at [105, 172] on span "select" at bounding box center [111, 172] width 16 height 18
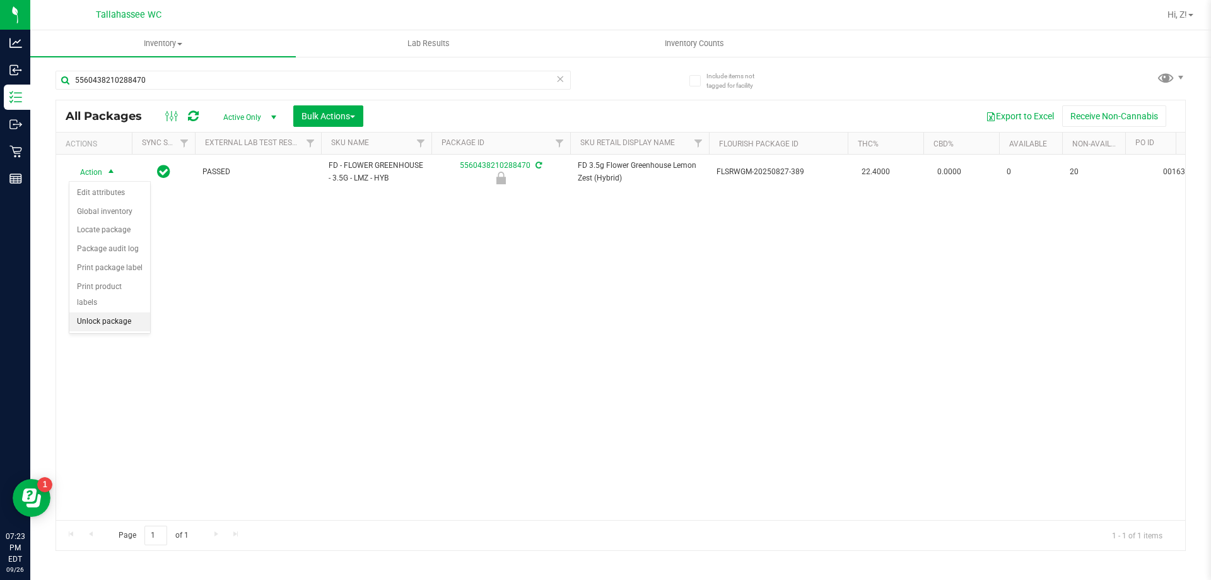
click at [127, 312] on li "Unlock package" at bounding box center [109, 321] width 81 height 19
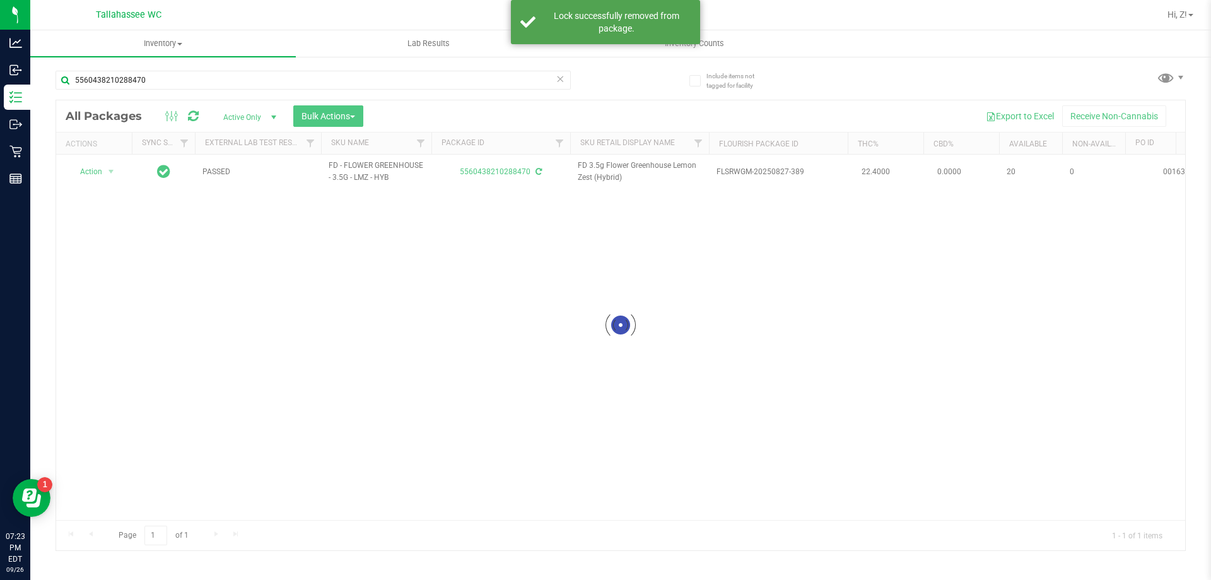
click at [107, 170] on div at bounding box center [620, 325] width 1129 height 450
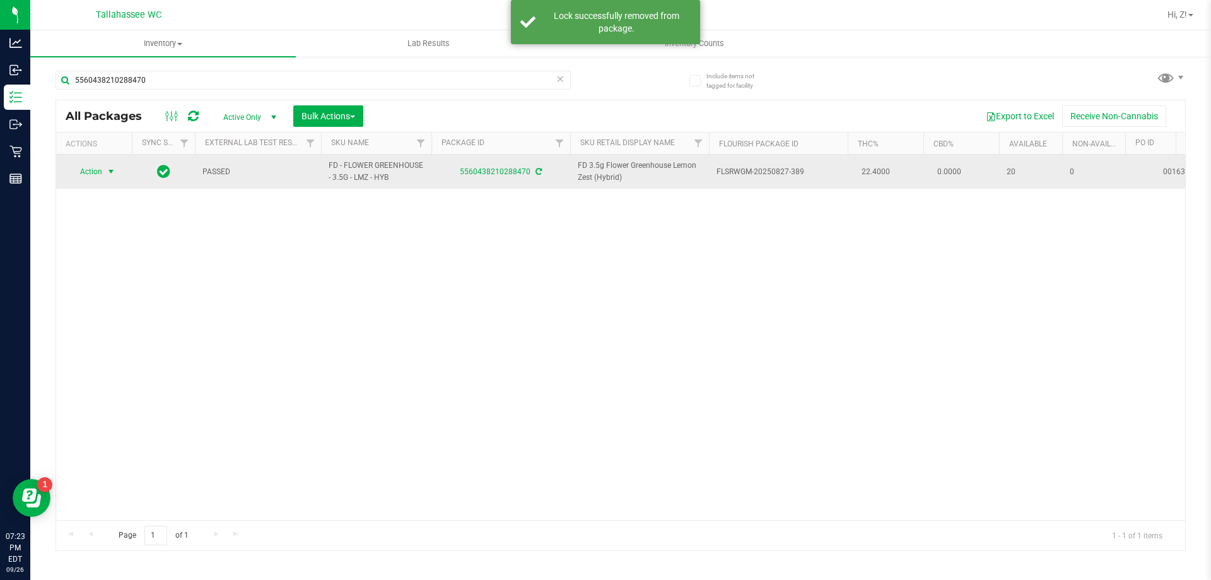
click at [107, 170] on span "select" at bounding box center [111, 171] width 10 height 10
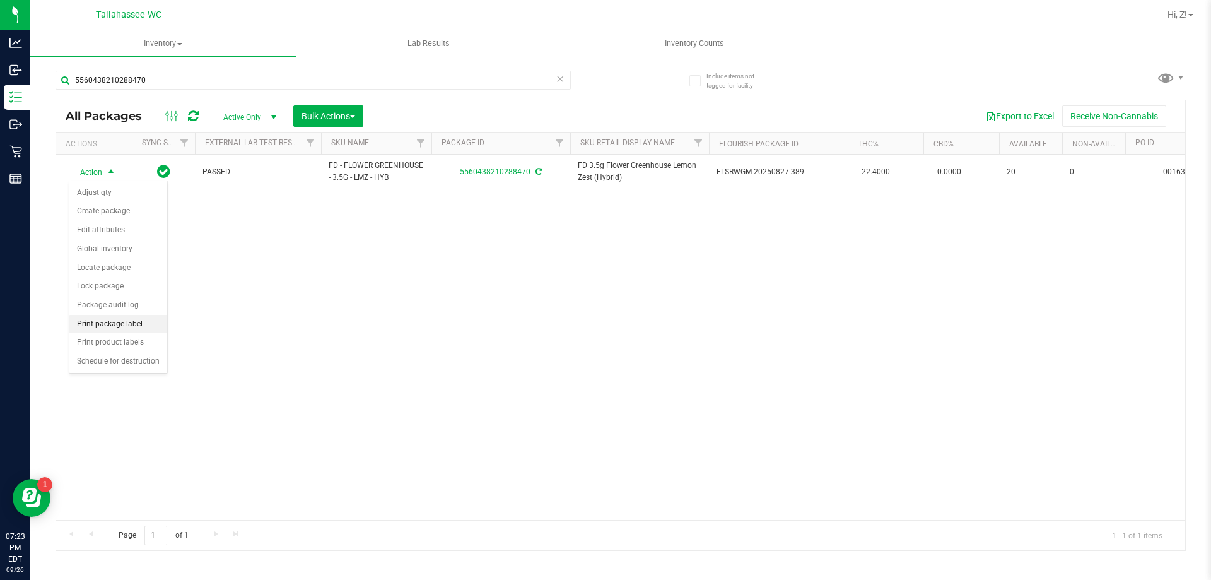
click at [129, 324] on li "Print package label" at bounding box center [118, 324] width 98 height 19
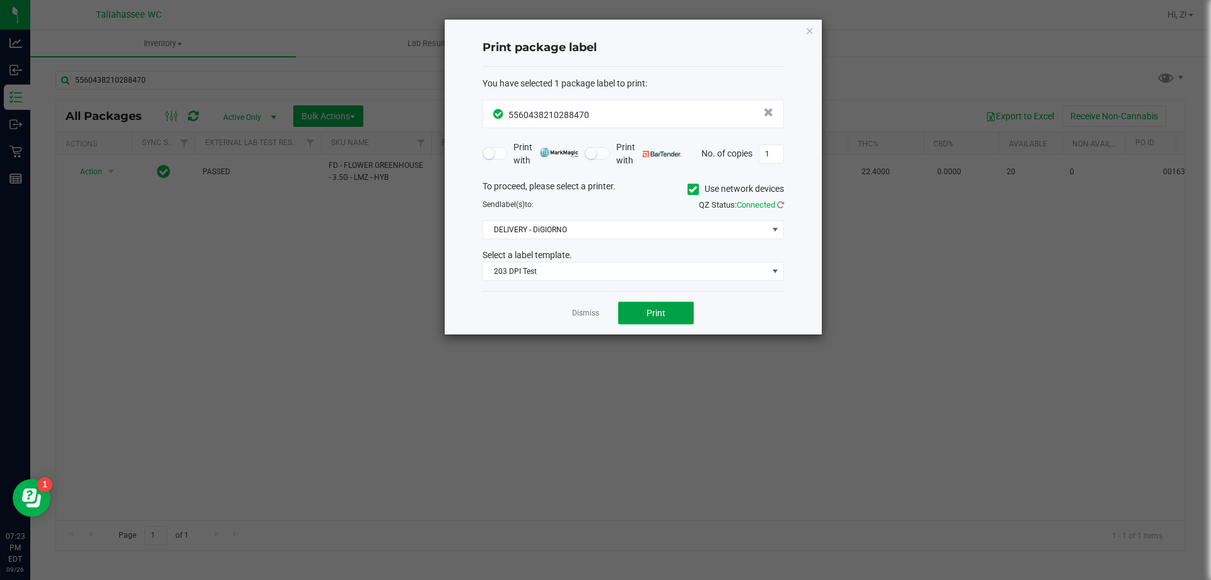
click at [660, 318] on span "Print" at bounding box center [655, 313] width 19 height 10
